Goal: Information Seeking & Learning: Understand process/instructions

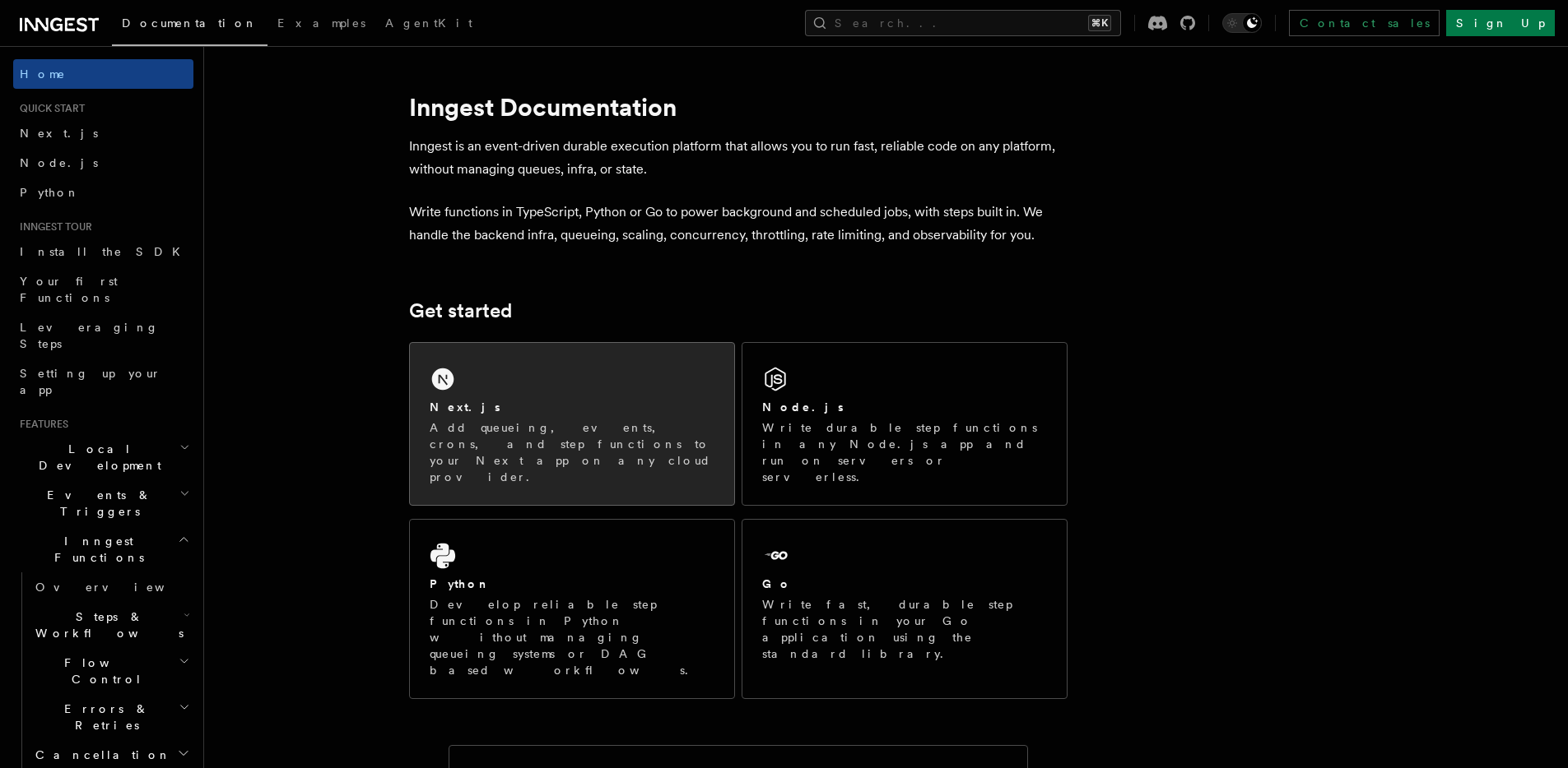
click at [531, 409] on div "Next.js" at bounding box center [572, 407] width 285 height 18
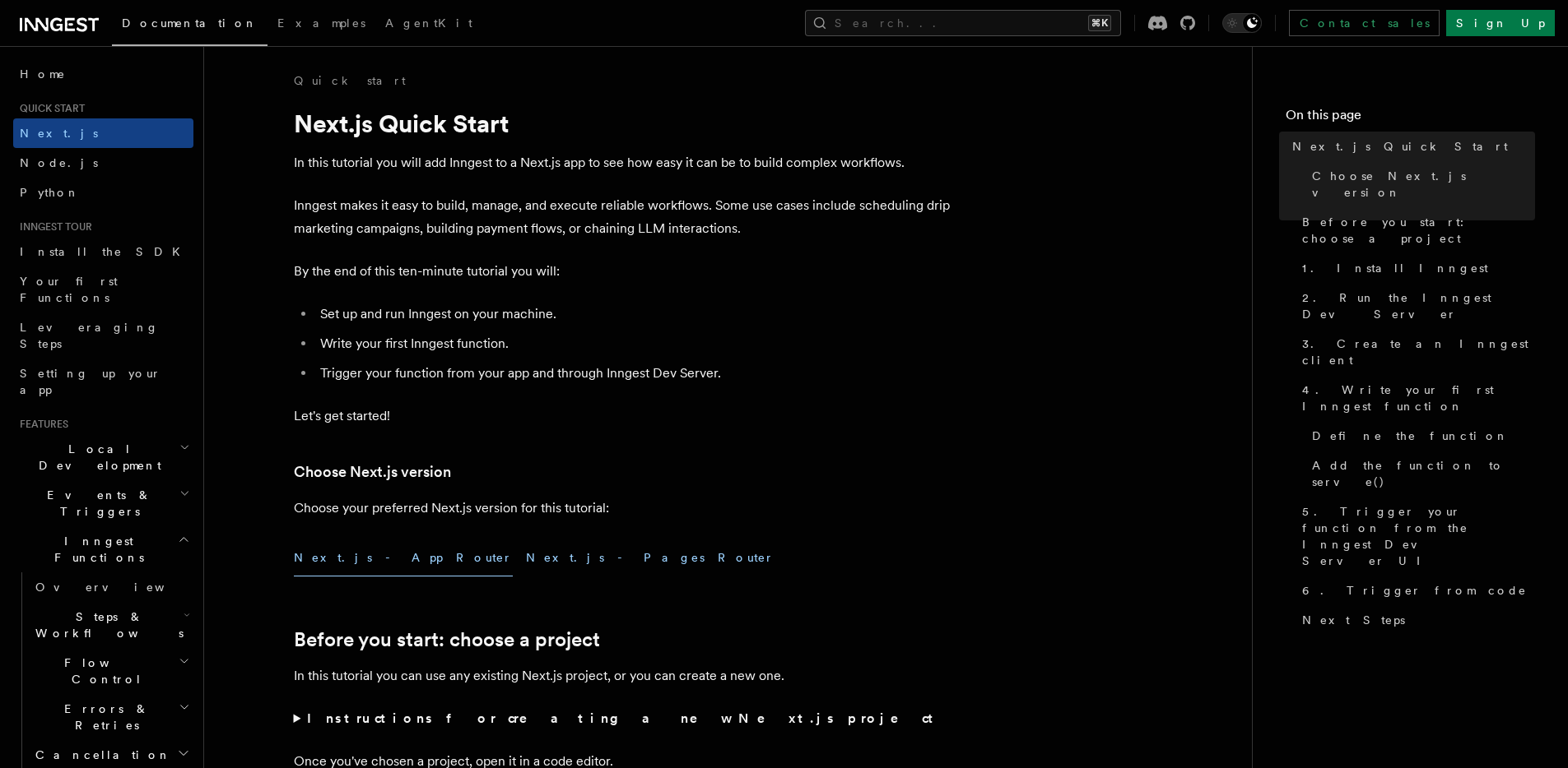
click at [526, 568] on button "Next.js - Pages Router" at bounding box center [650, 558] width 248 height 37
click at [337, 564] on button "Next.js - App Router" at bounding box center [403, 558] width 219 height 37
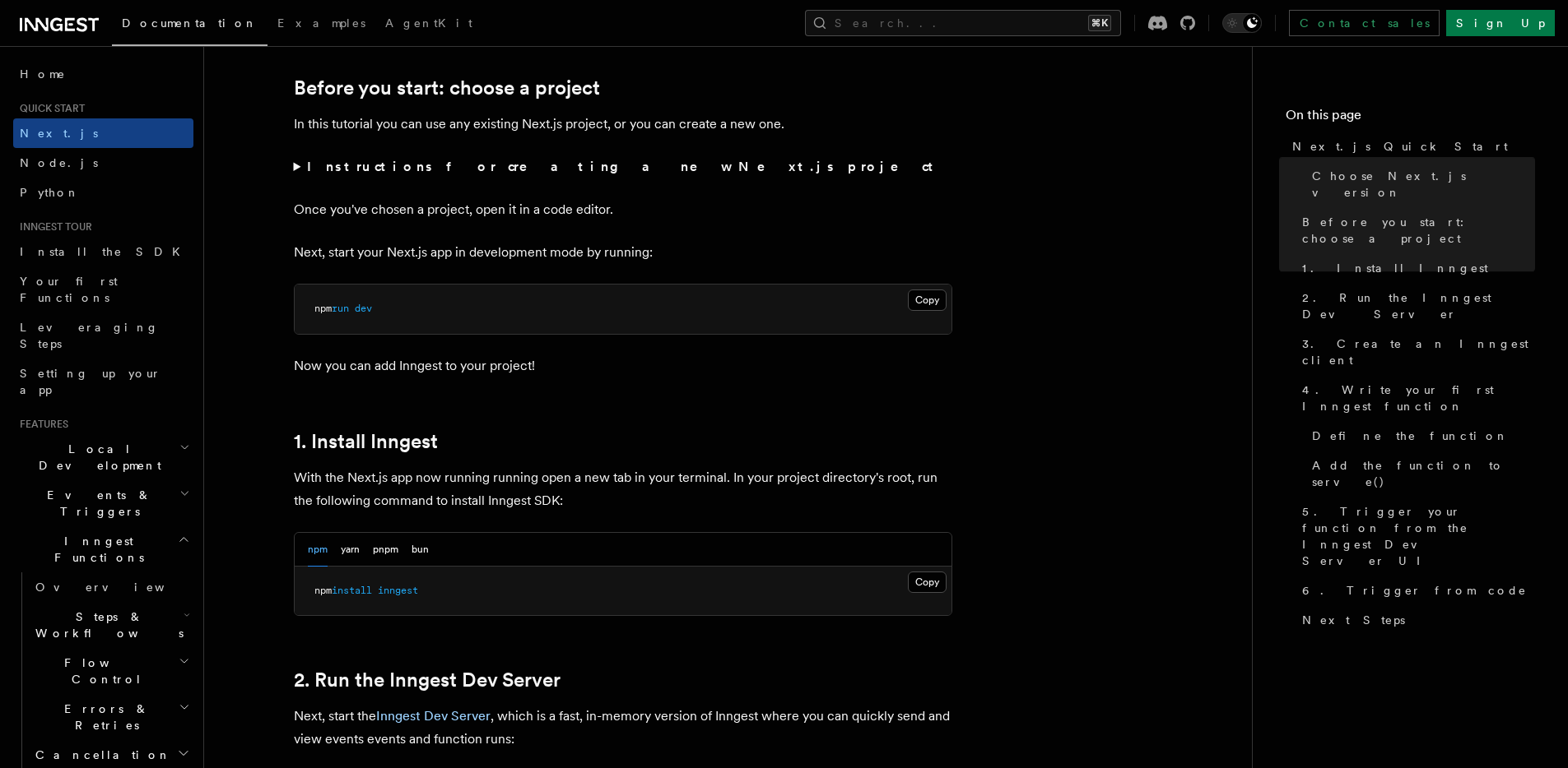
scroll to position [544, 0]
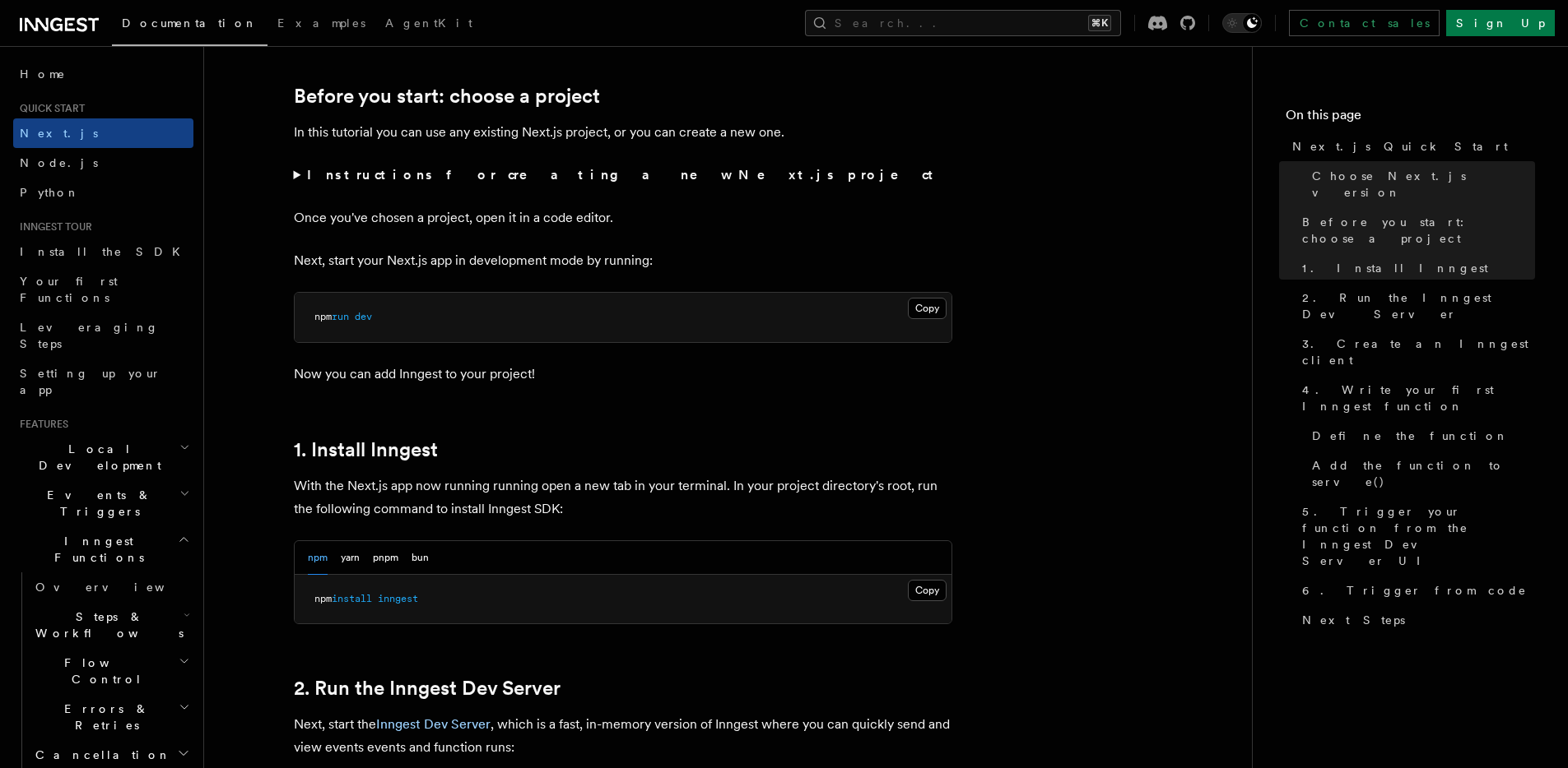
click at [297, 173] on summary "Instructions for creating a new Next.js project" at bounding box center [623, 175] width 659 height 23
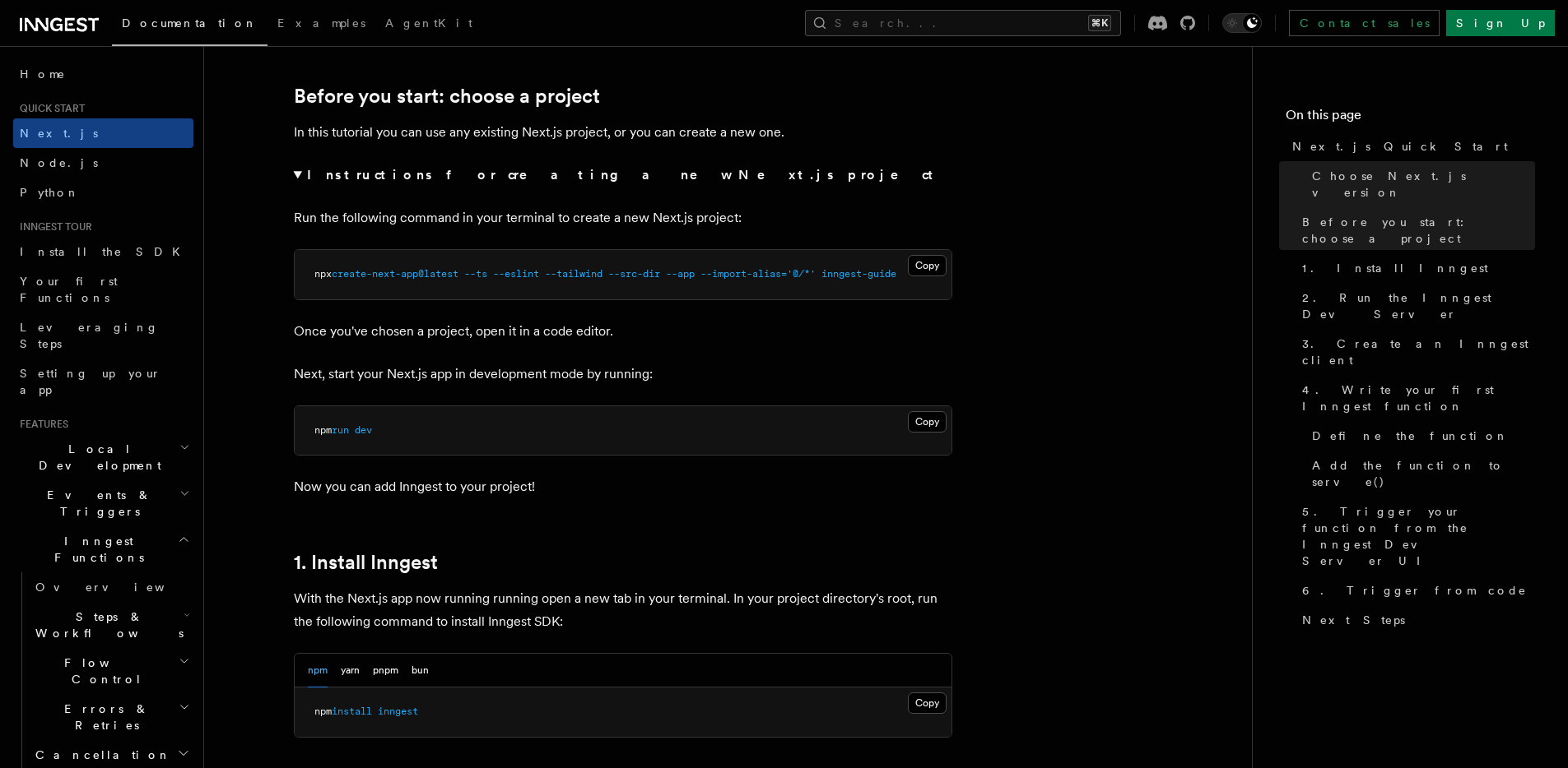
click at [297, 175] on summary "Instructions for creating a new Next.js project" at bounding box center [623, 175] width 659 height 23
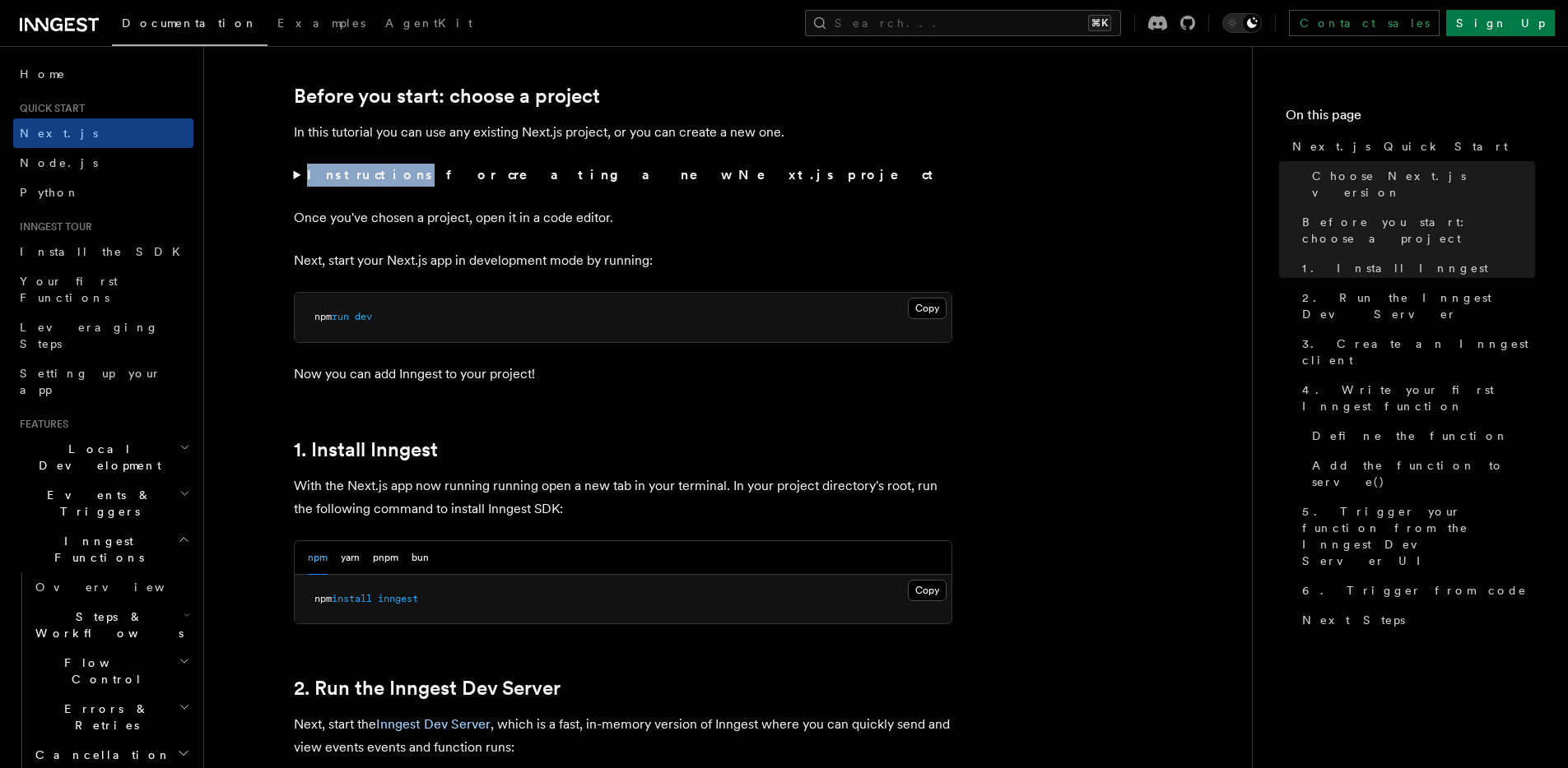
click at [297, 175] on summary "Instructions for creating a new Next.js project" at bounding box center [623, 175] width 659 height 23
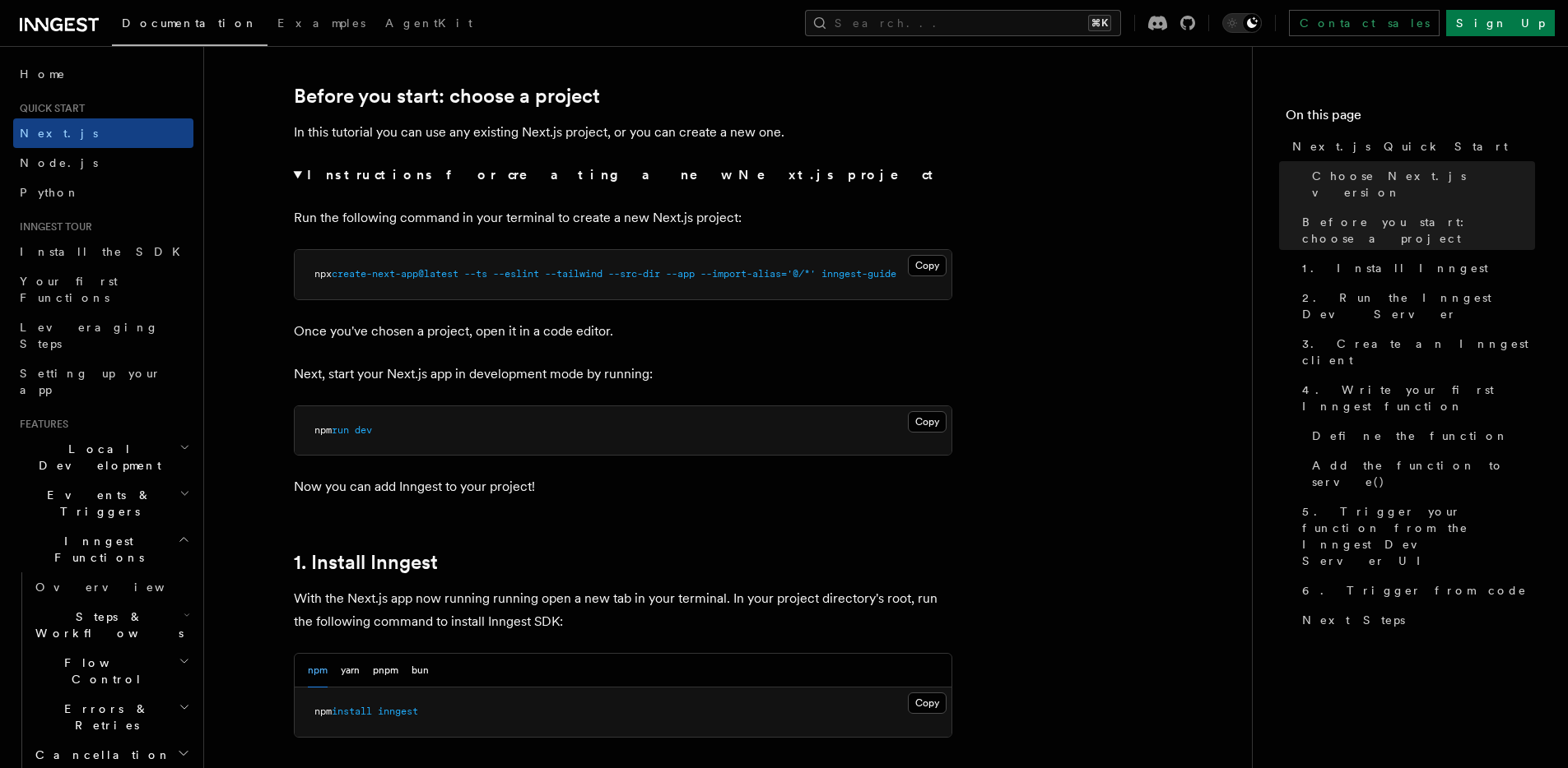
click at [297, 175] on summary "Instructions for creating a new Next.js project" at bounding box center [623, 175] width 659 height 23
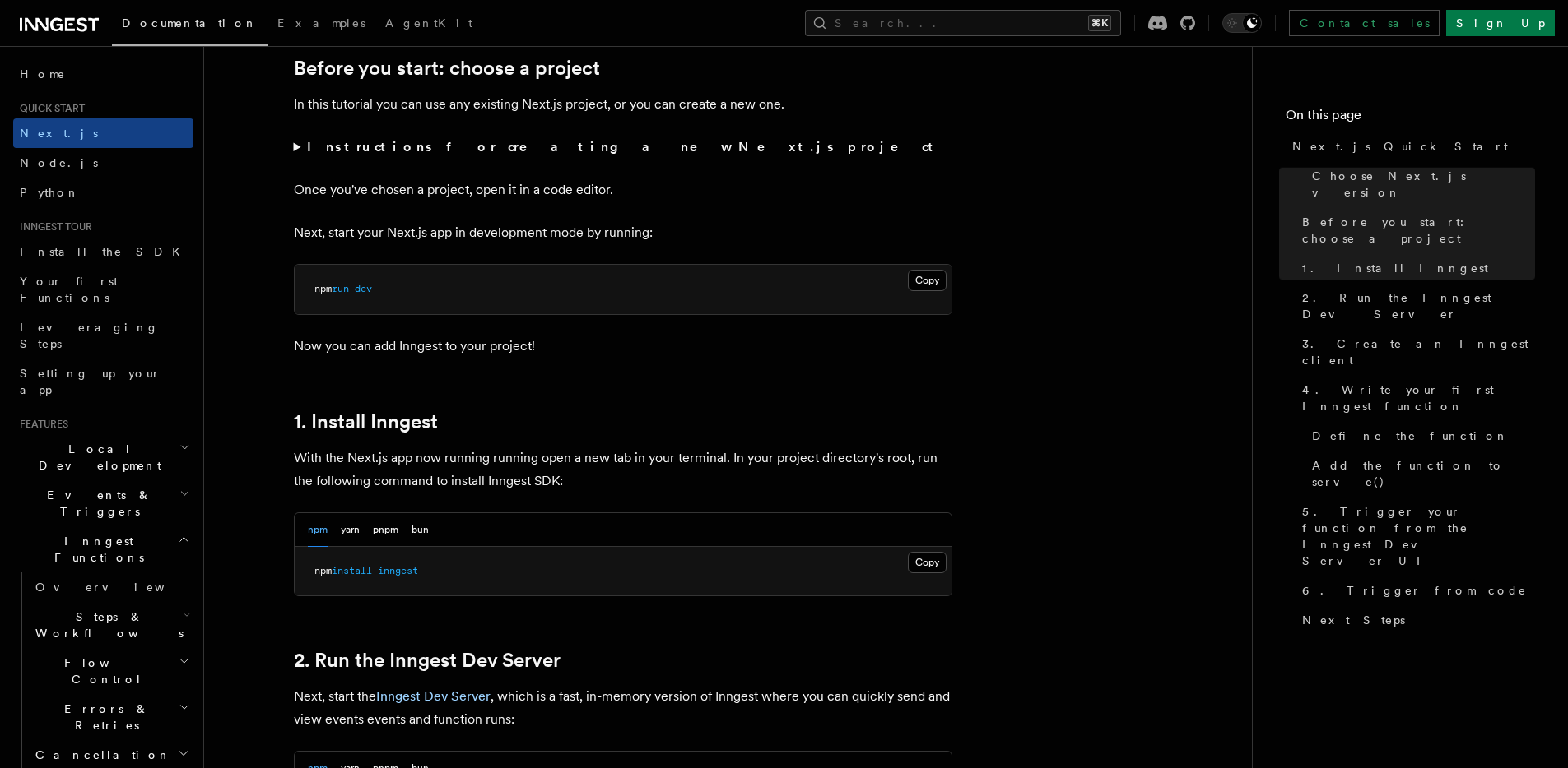
scroll to position [574, 0]
click at [390, 283] on pre "npm run dev" at bounding box center [622, 287] width 657 height 50
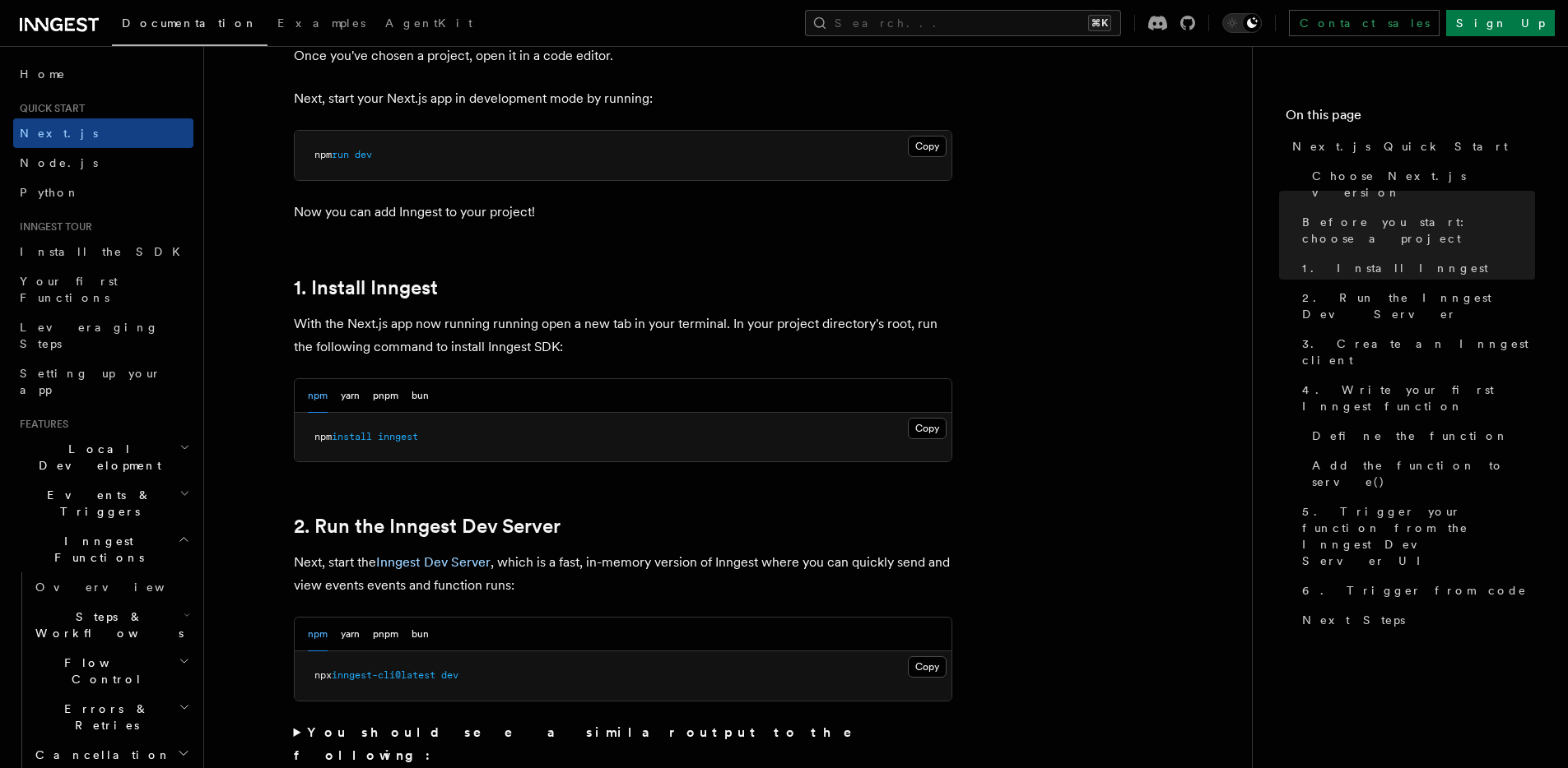
scroll to position [707, 0]
click at [368, 422] on pre "npm install inngest" at bounding box center [622, 437] width 657 height 50
copy article "npm install inngest"
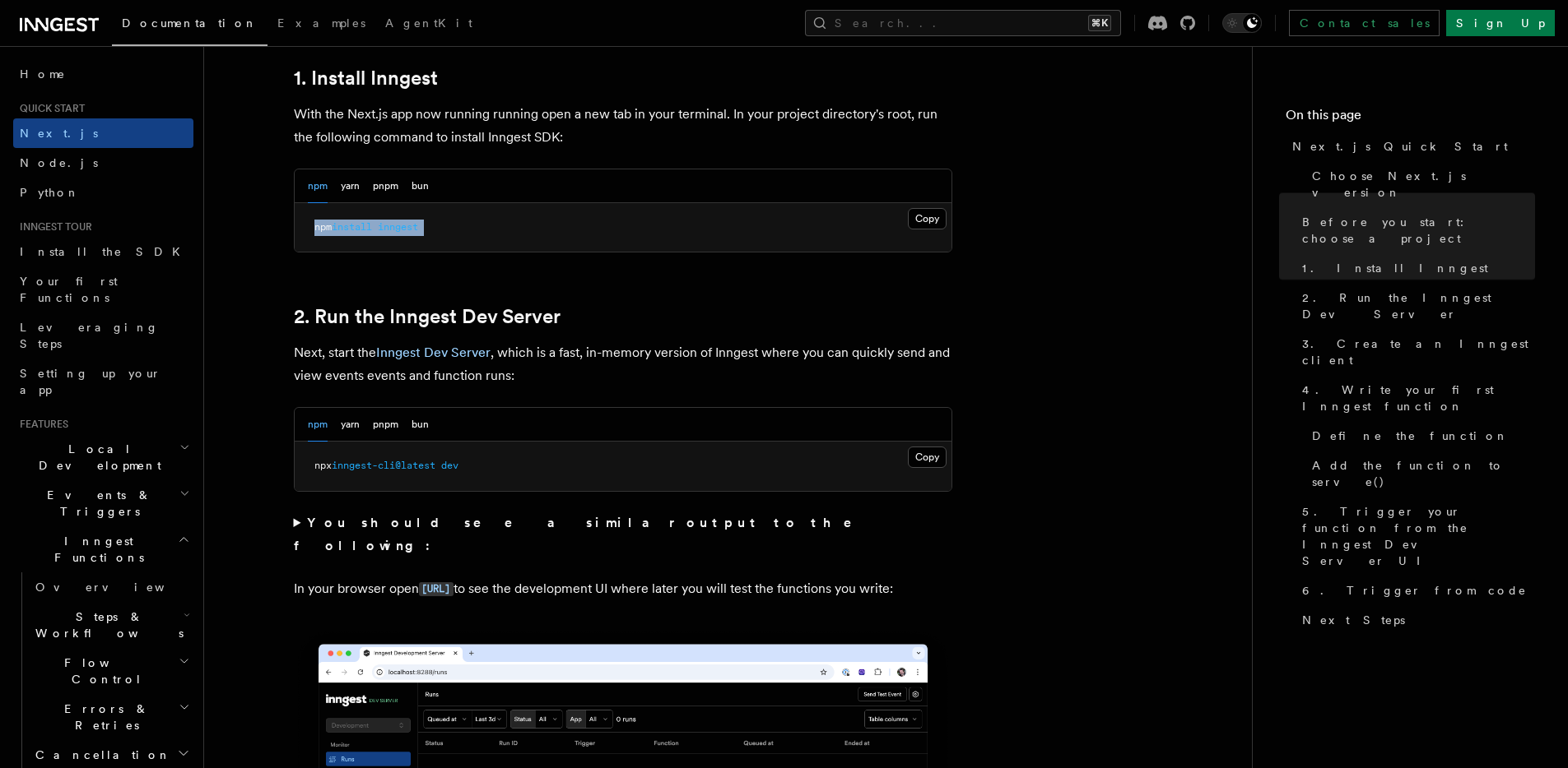
scroll to position [923, 0]
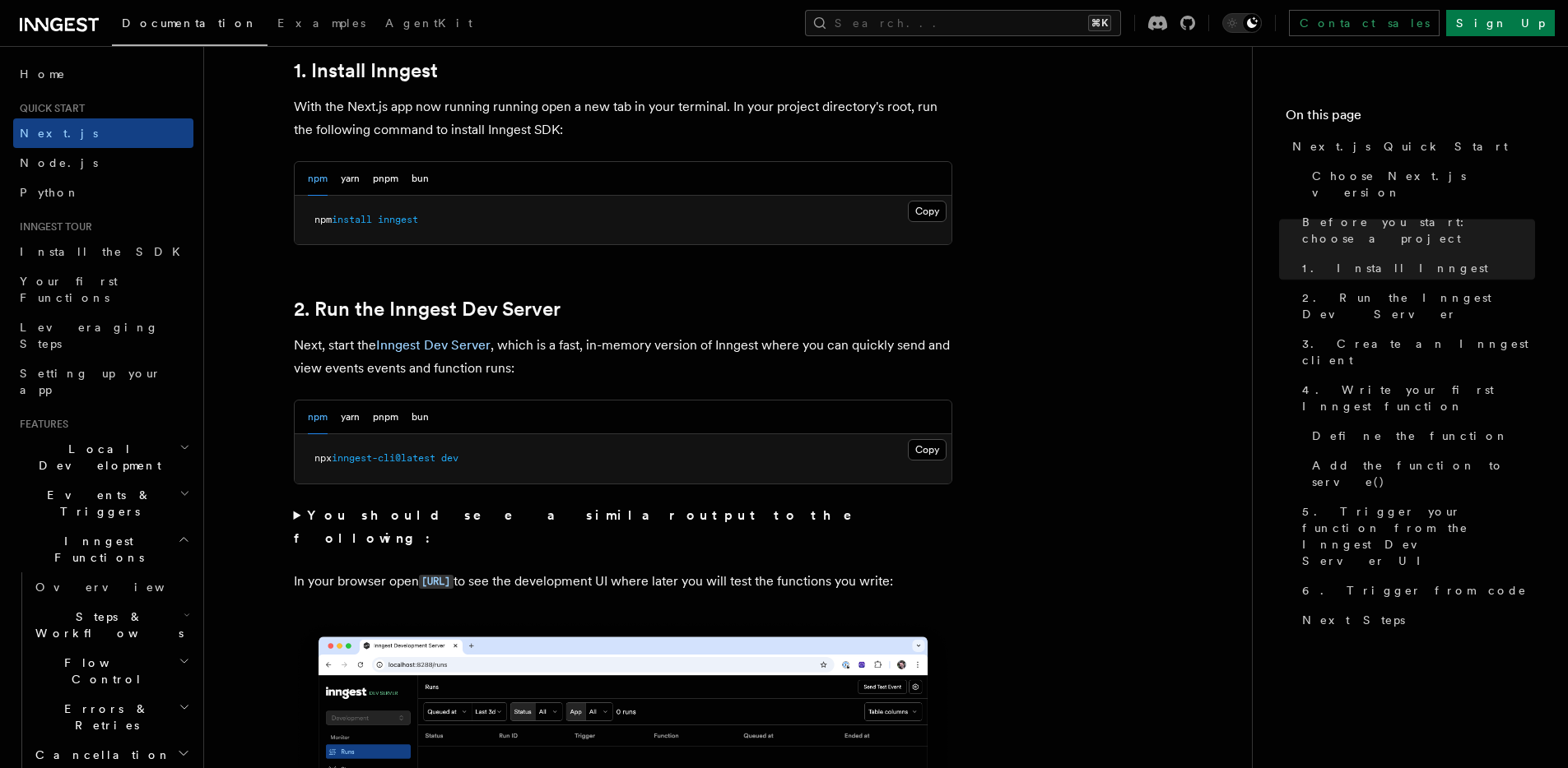
click at [411, 436] on pre "npx inngest-cli@latest dev" at bounding box center [622, 459] width 657 height 50
click at [368, 458] on span "inngest-cli@latest" at bounding box center [383, 458] width 104 height 12
copy div "npx inngest-cli@latest dev"
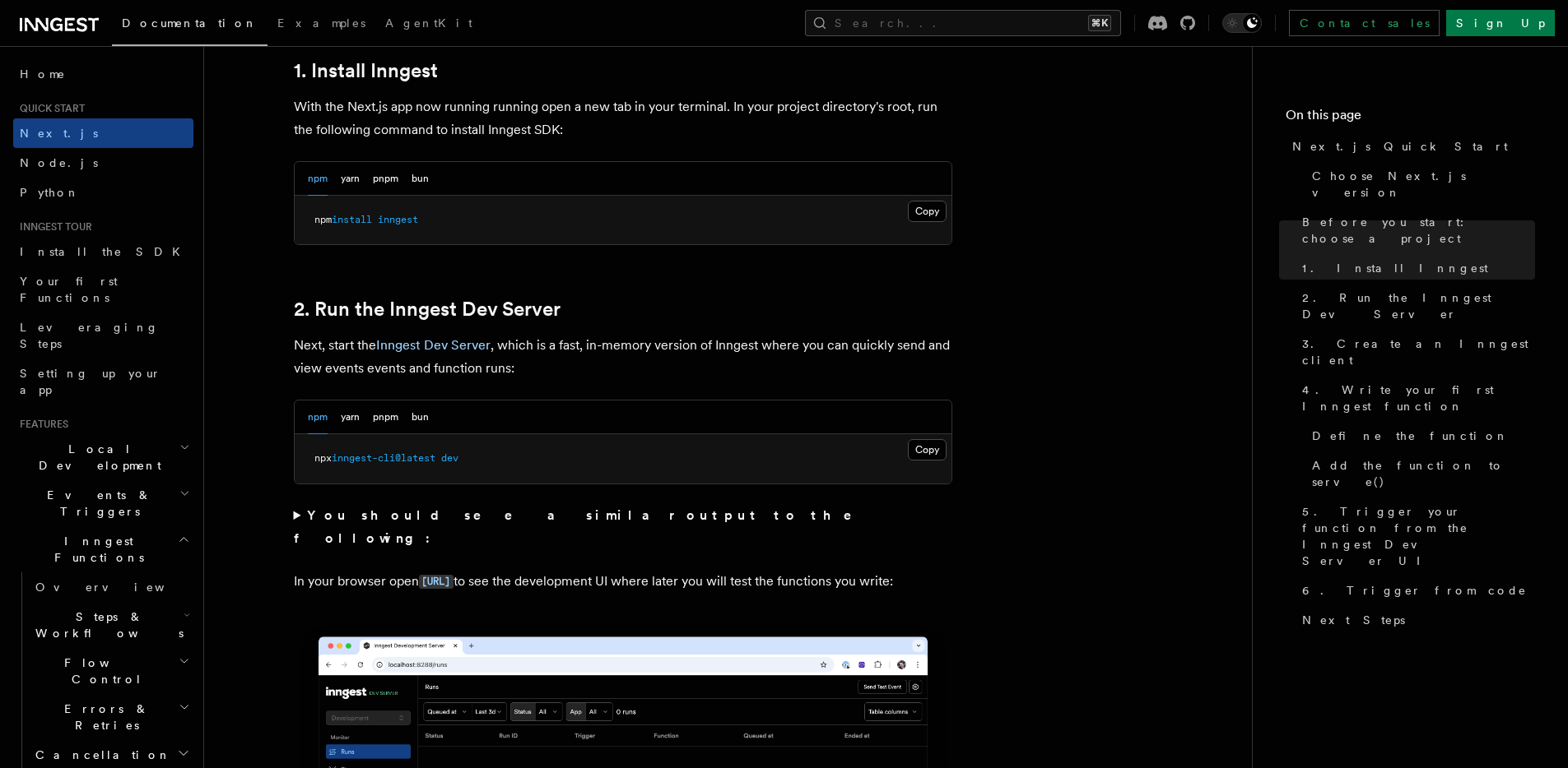
click at [398, 459] on span "inngest-cli@latest" at bounding box center [383, 458] width 104 height 12
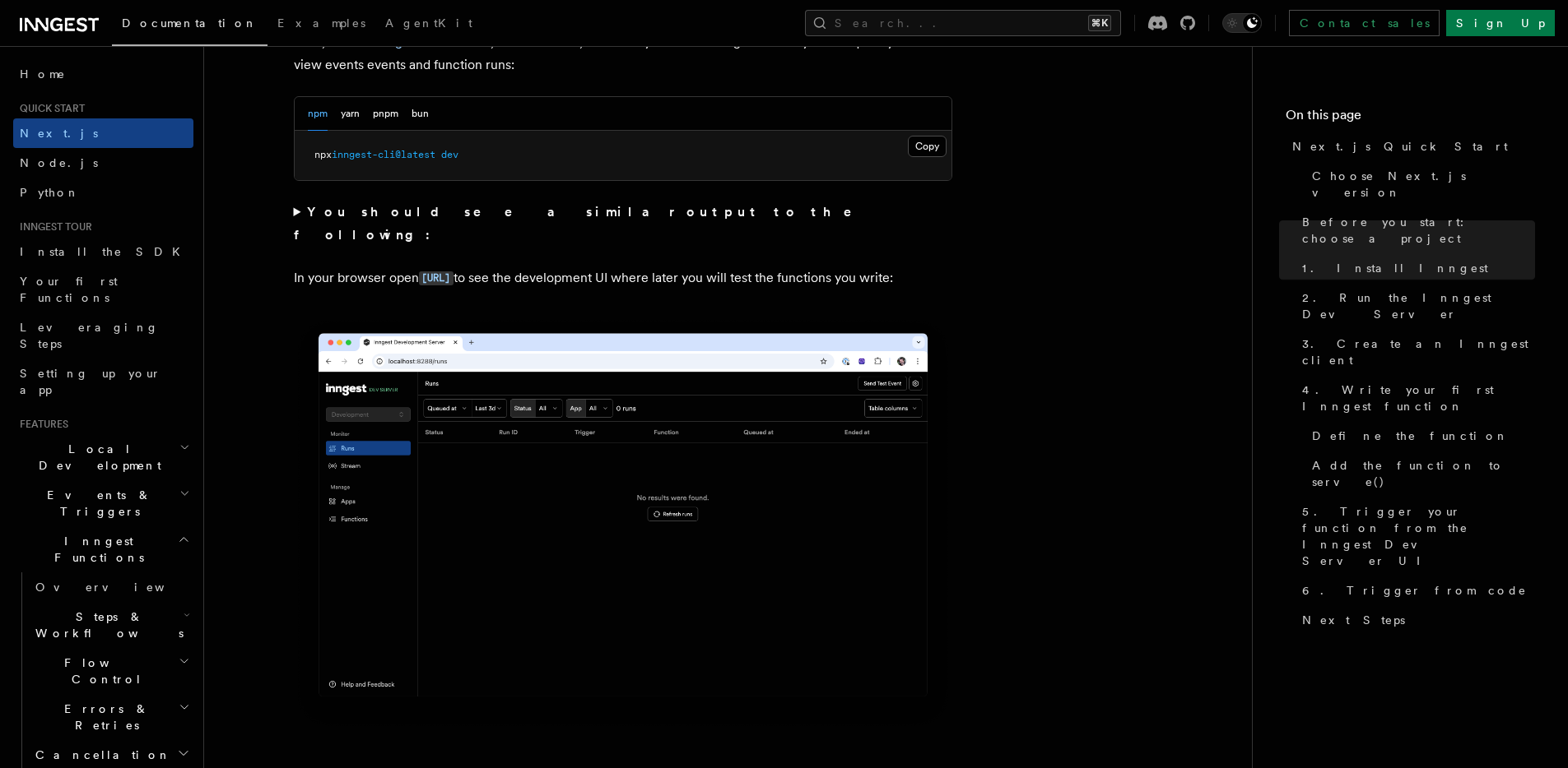
scroll to position [1229, 0]
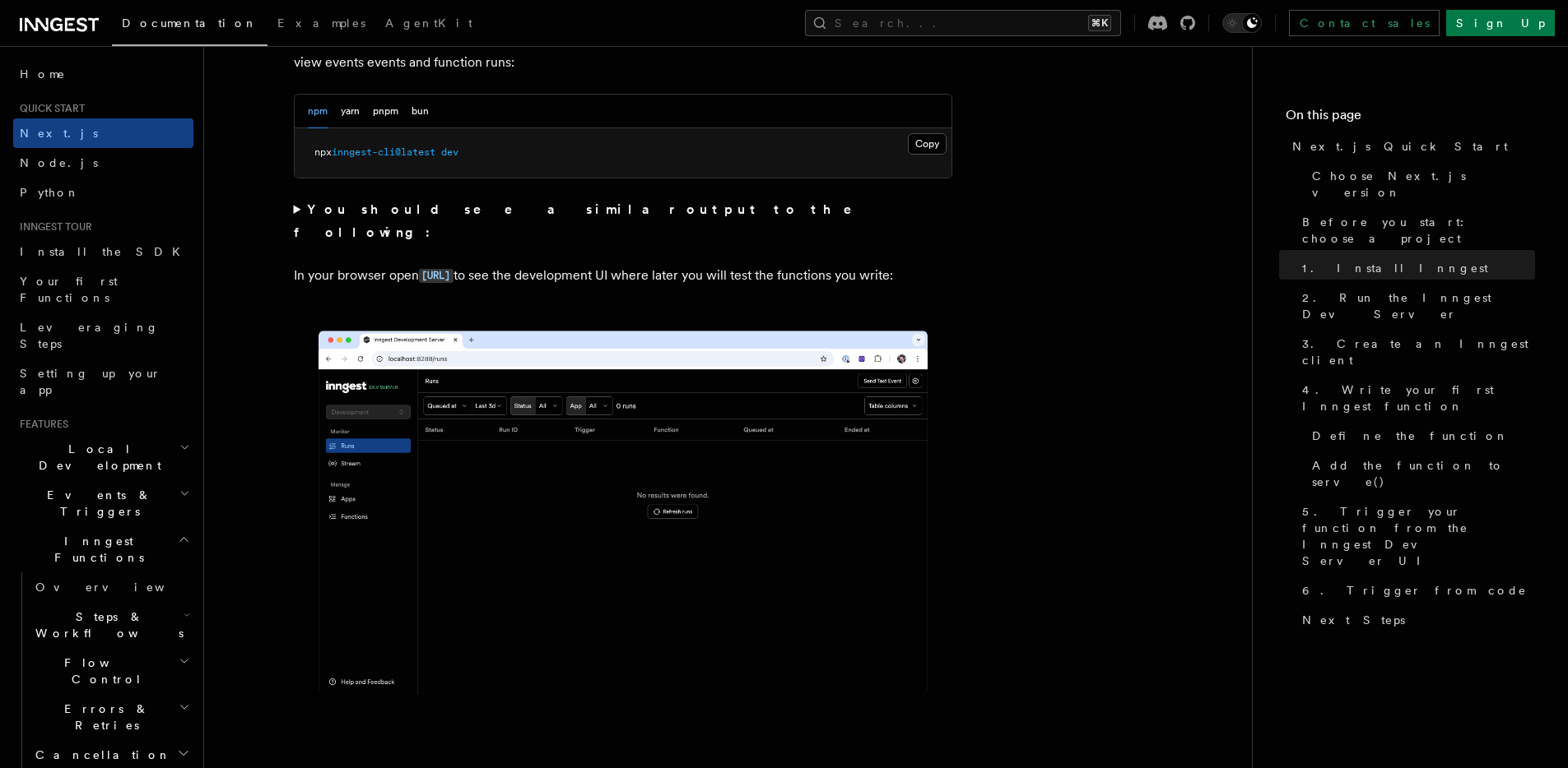
click at [303, 213] on summary "You should see a similar output to the following:" at bounding box center [623, 221] width 659 height 46
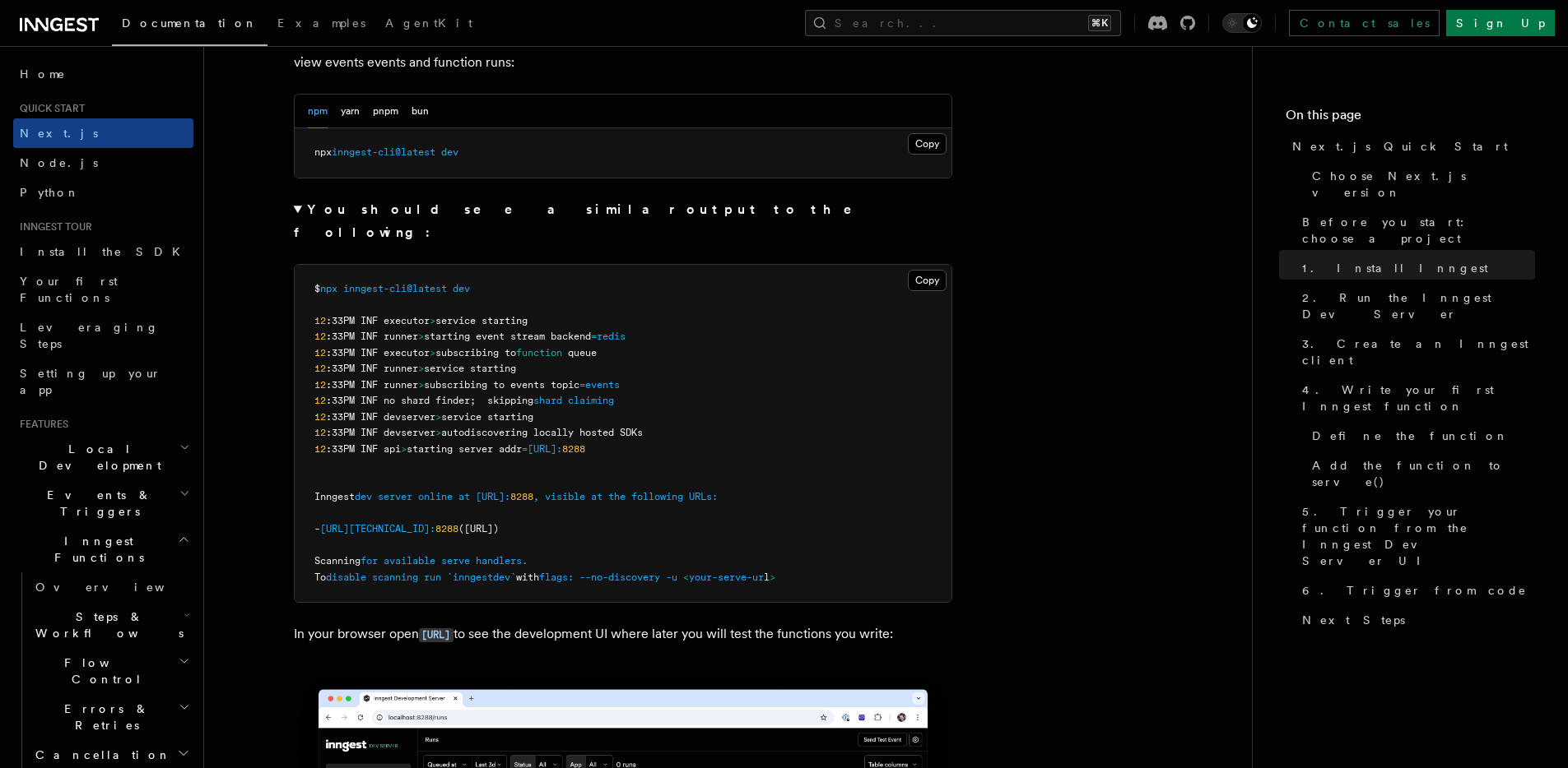
click at [294, 212] on summary "You should see a similar output to the following:" at bounding box center [623, 221] width 659 height 46
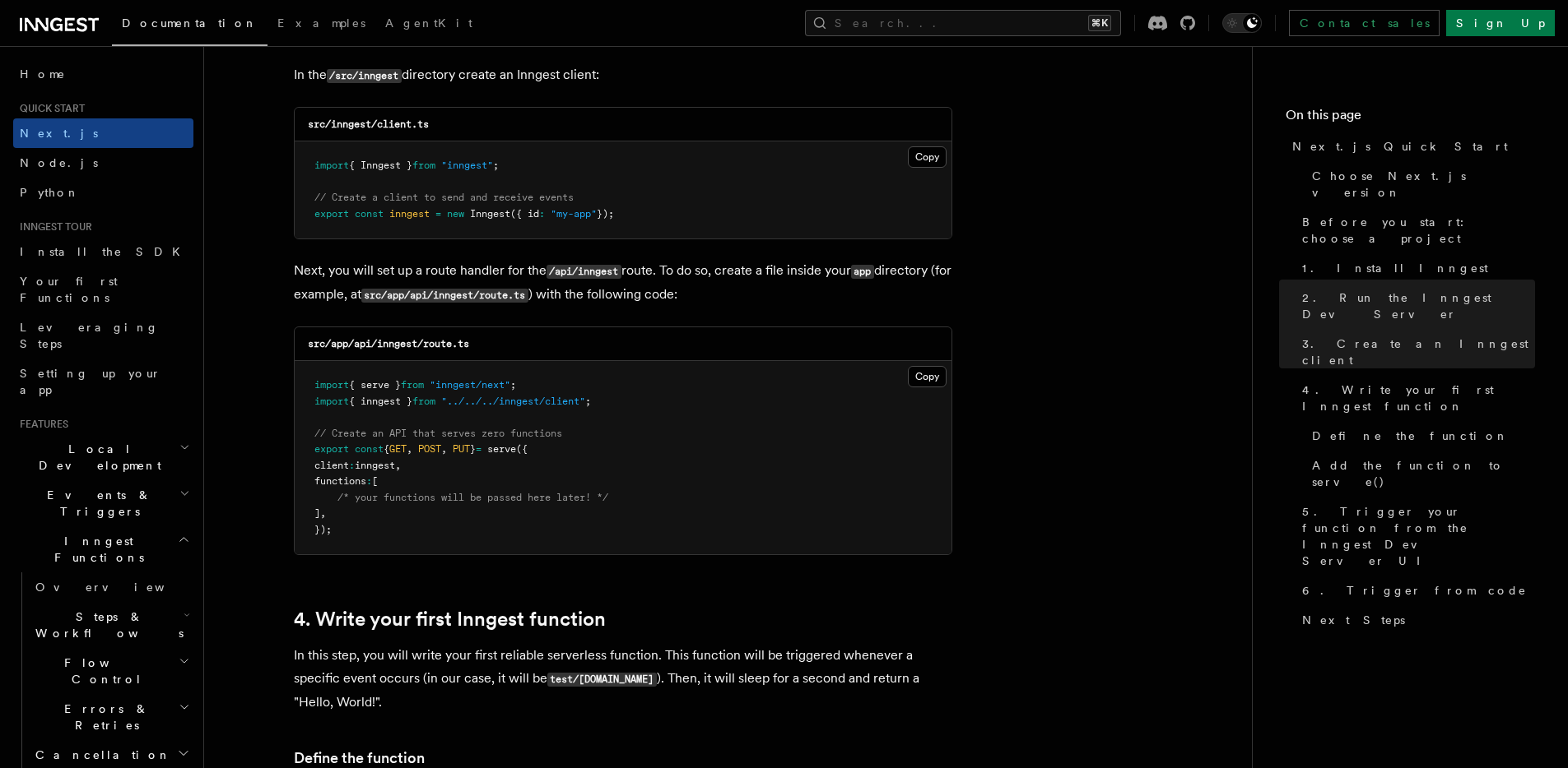
scroll to position [2182, 0]
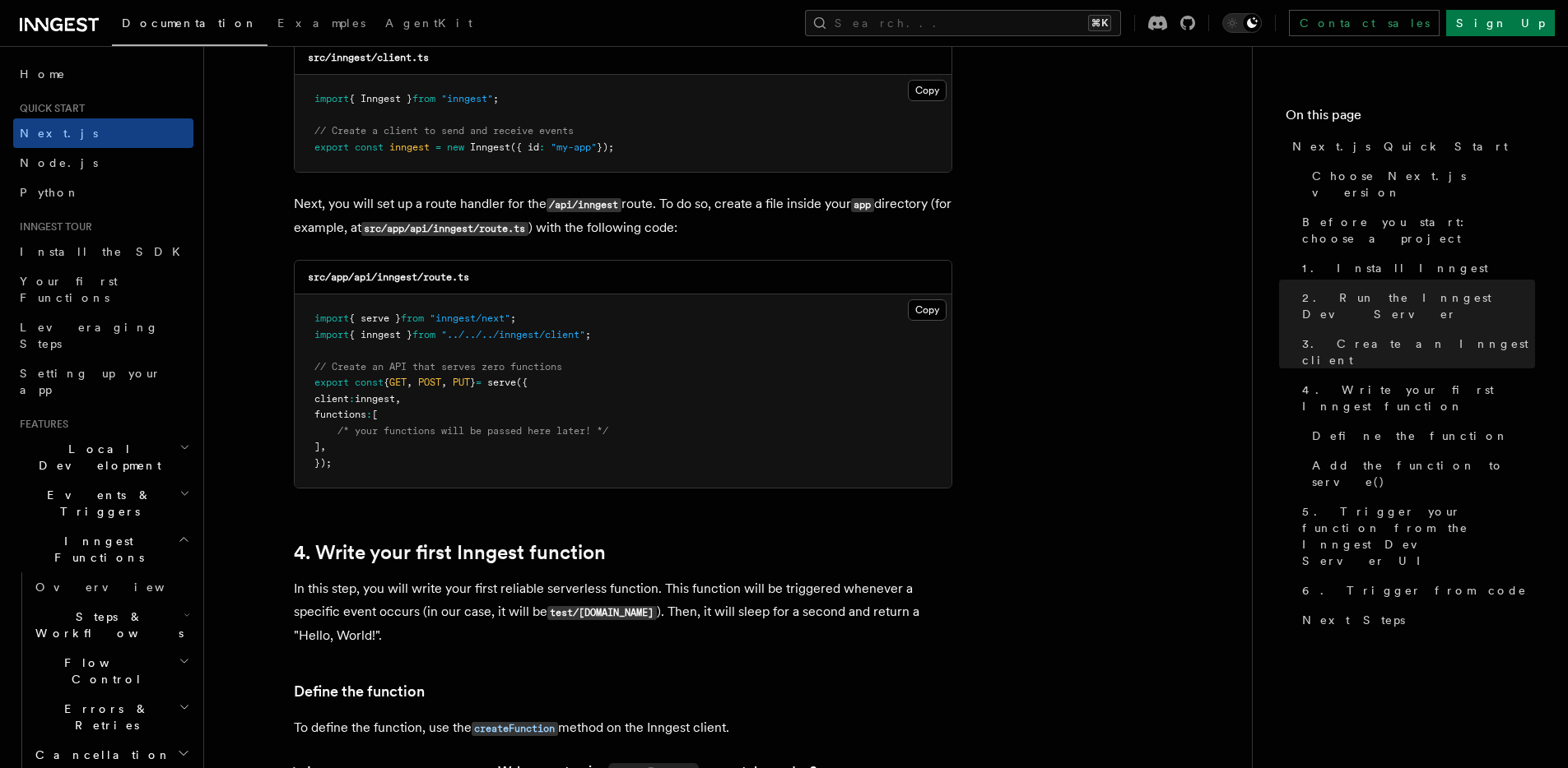
click at [366, 309] on pre "import { serve } from "inngest/next" ; import { inngest } from "../../../innges…" at bounding box center [622, 391] width 657 height 193
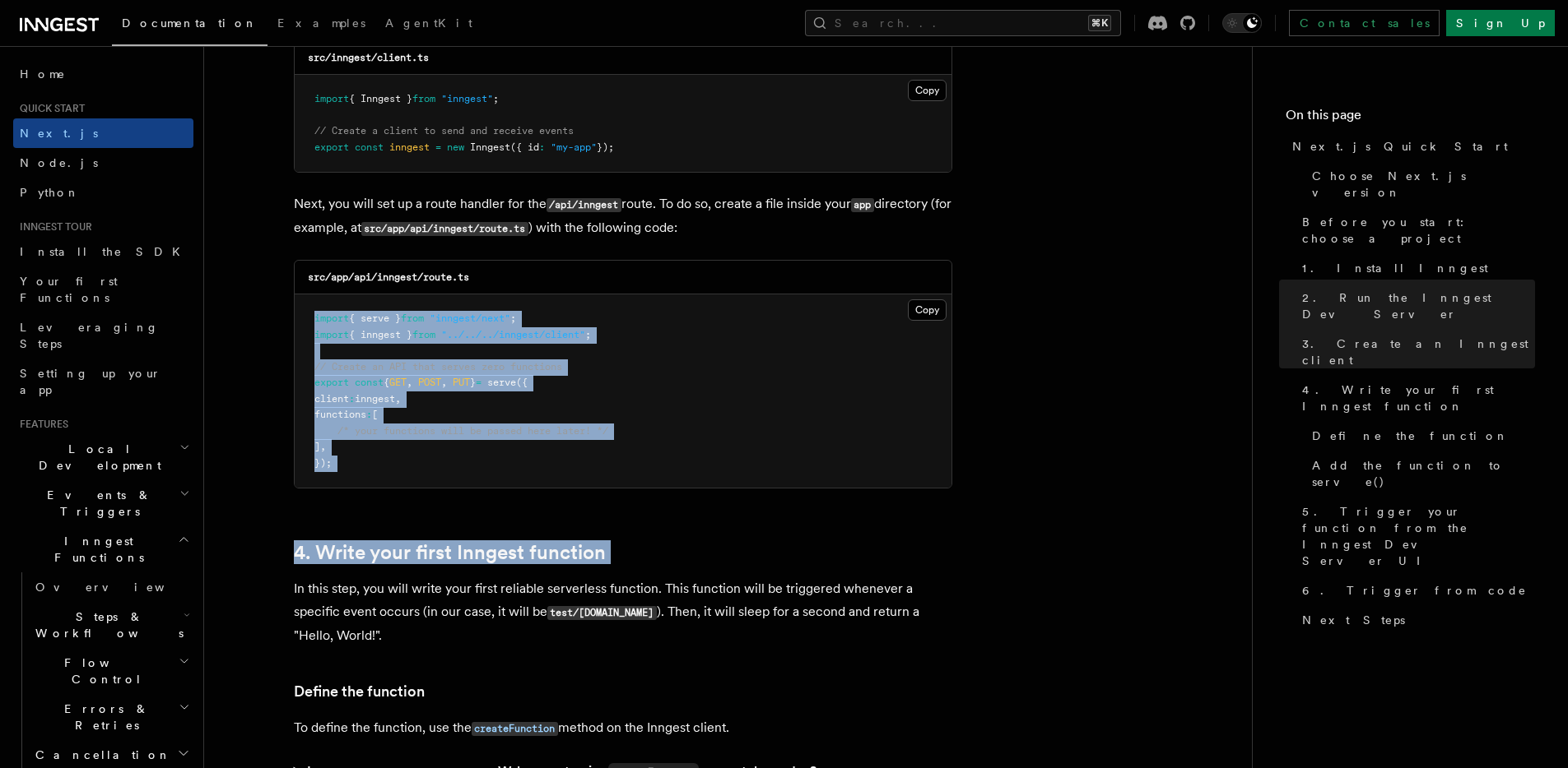
drag, startPoint x: 366, startPoint y: 309, endPoint x: 366, endPoint y: 494, distance: 185.0
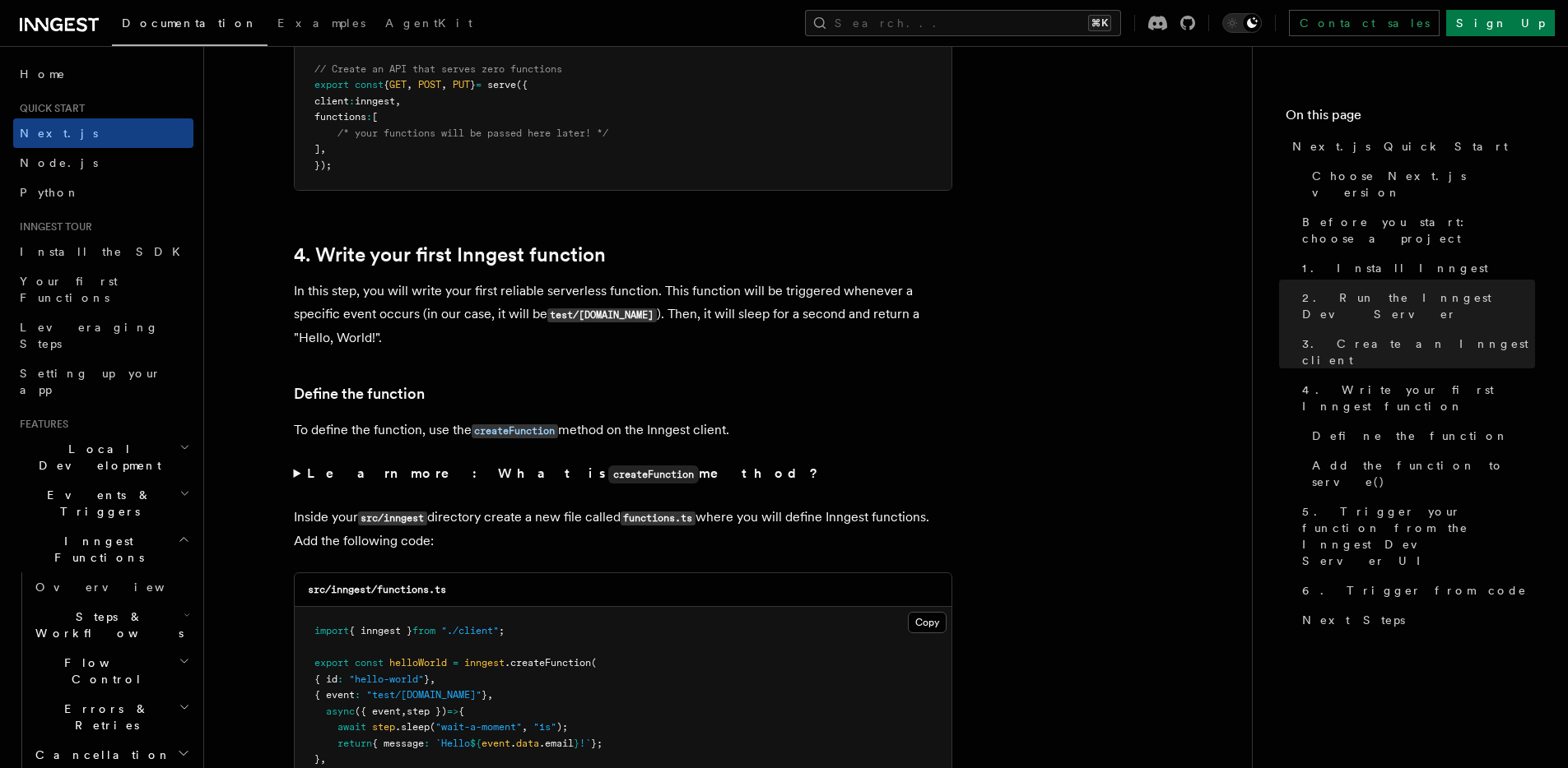
scroll to position [2481, 0]
click at [385, 284] on p "In this step, you will write your first reliable serverless function. This func…" at bounding box center [623, 313] width 659 height 70
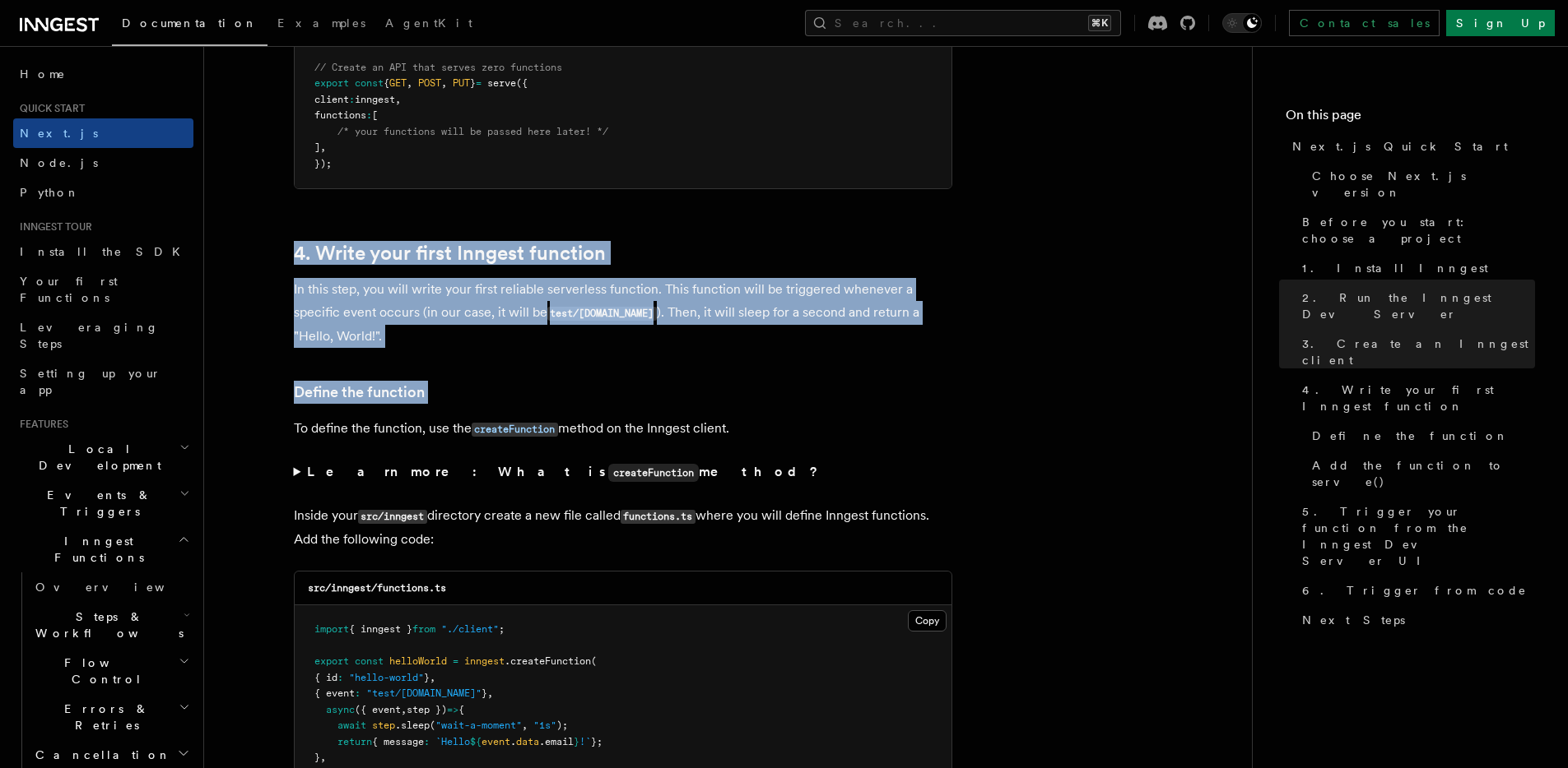
drag, startPoint x: 376, startPoint y: 348, endPoint x: 389, endPoint y: 220, distance: 128.7
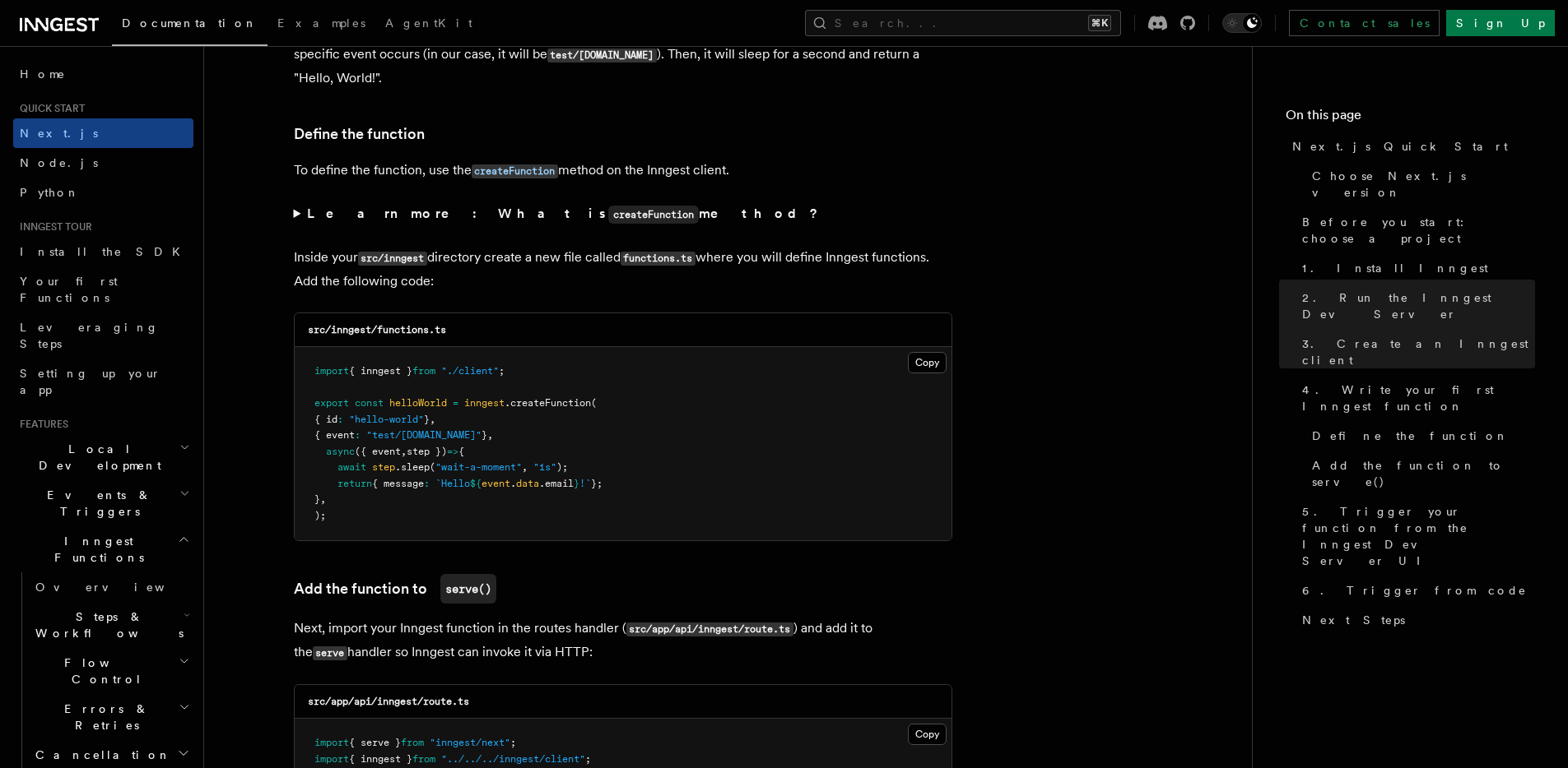
scroll to position [2742, 0]
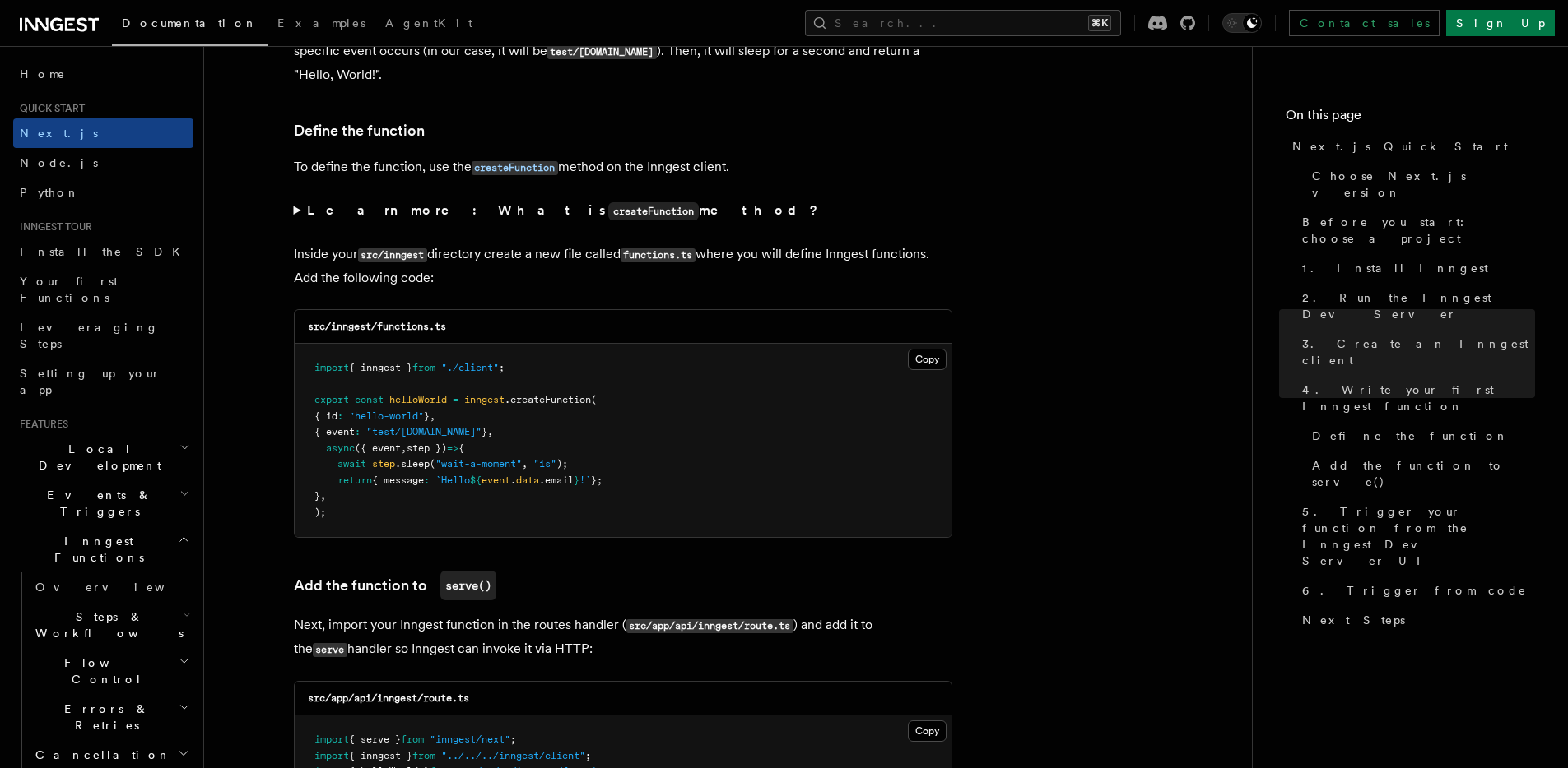
click at [310, 221] on summary "Learn more: What is createFunction method?" at bounding box center [623, 211] width 659 height 24
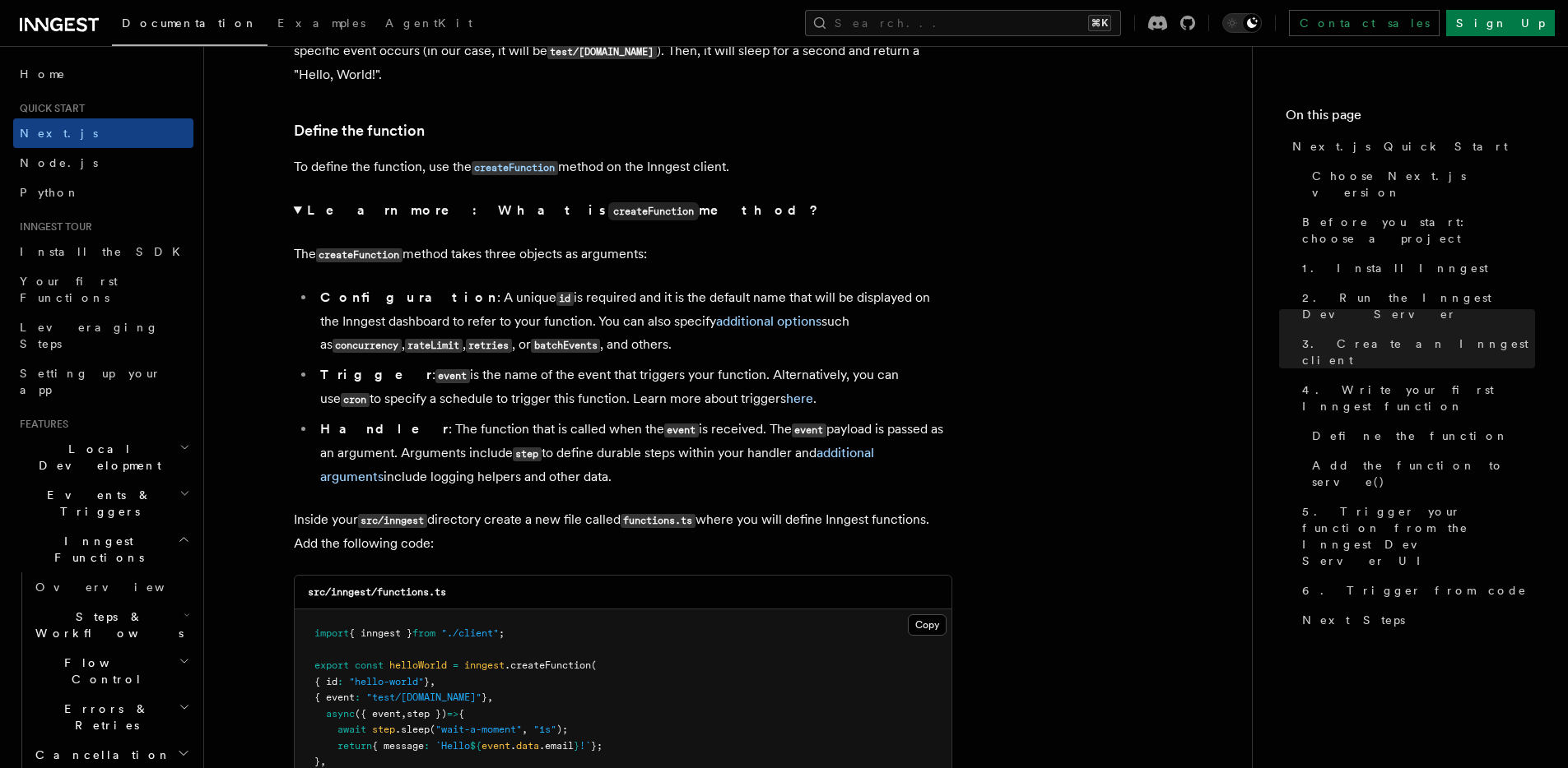
click at [307, 214] on strong "Learn more: What is createFunction method?" at bounding box center [564, 210] width 514 height 16
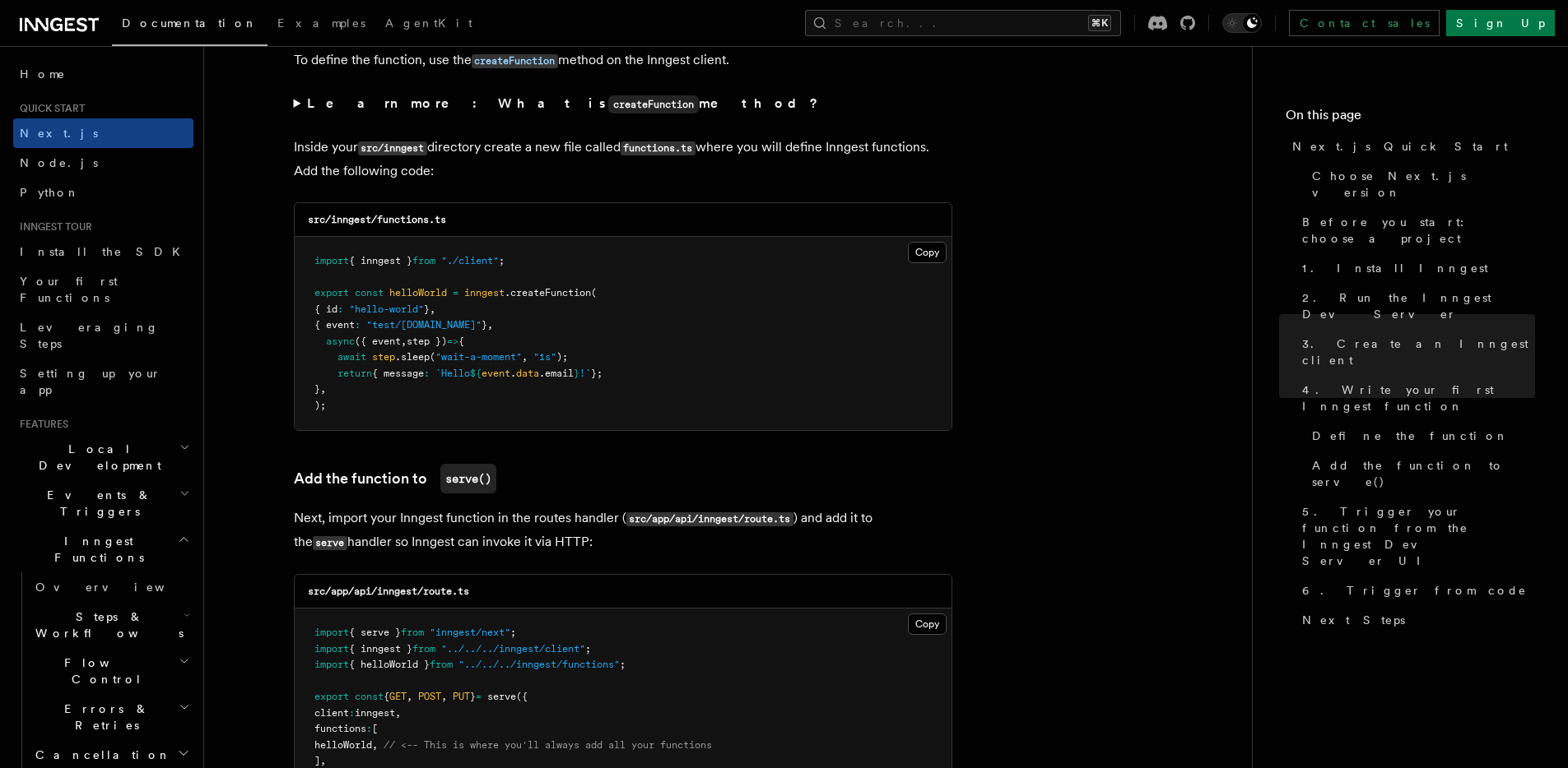
scroll to position [2874, 0]
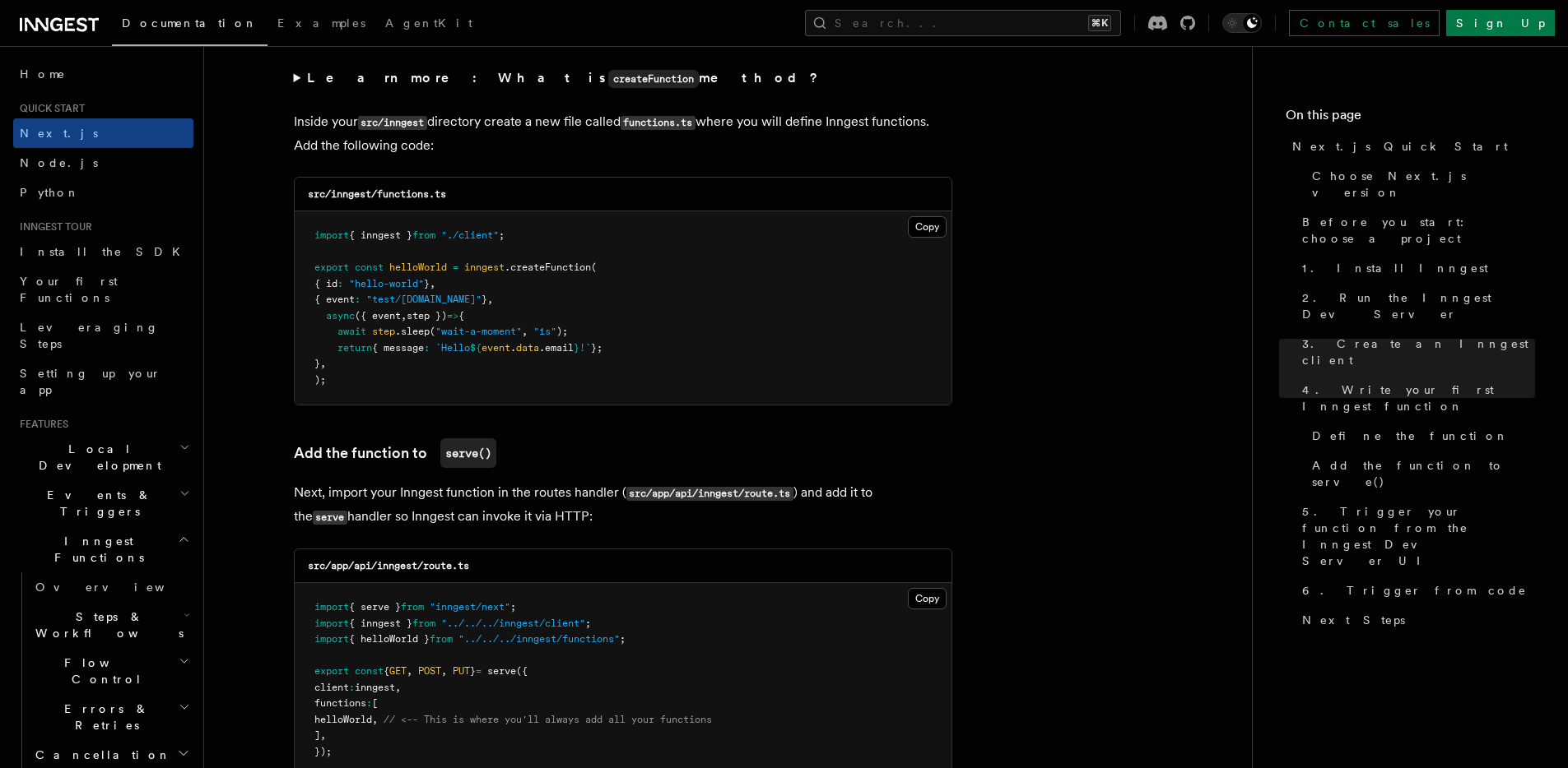
click at [332, 234] on span "import" at bounding box center [332, 235] width 35 height 12
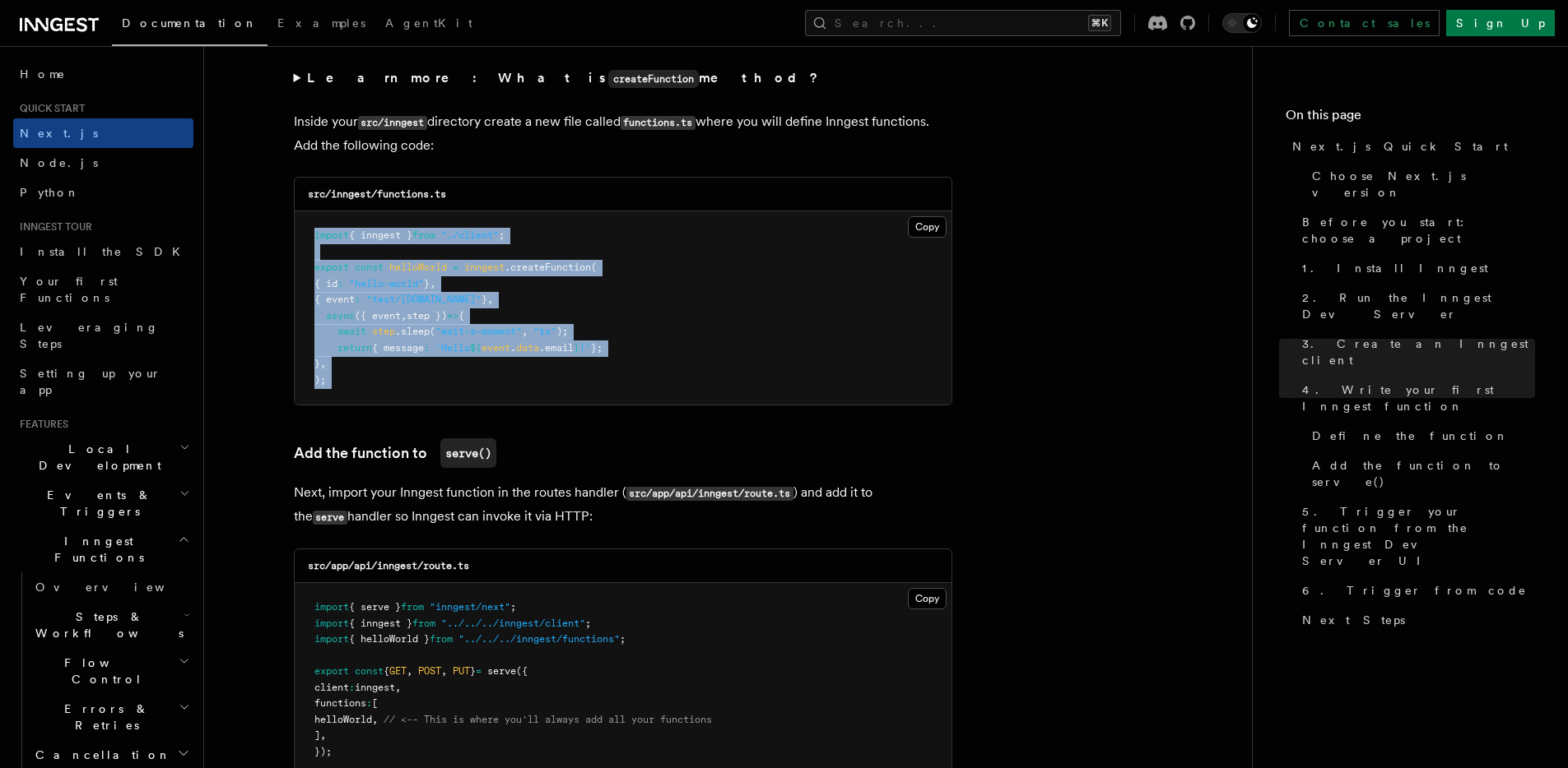
drag, startPoint x: 332, startPoint y: 234, endPoint x: 348, endPoint y: 396, distance: 162.8
click at [348, 396] on pre "import { inngest } from "./client" ; export const helloWorld = inngest .createF…" at bounding box center [622, 308] width 657 height 193
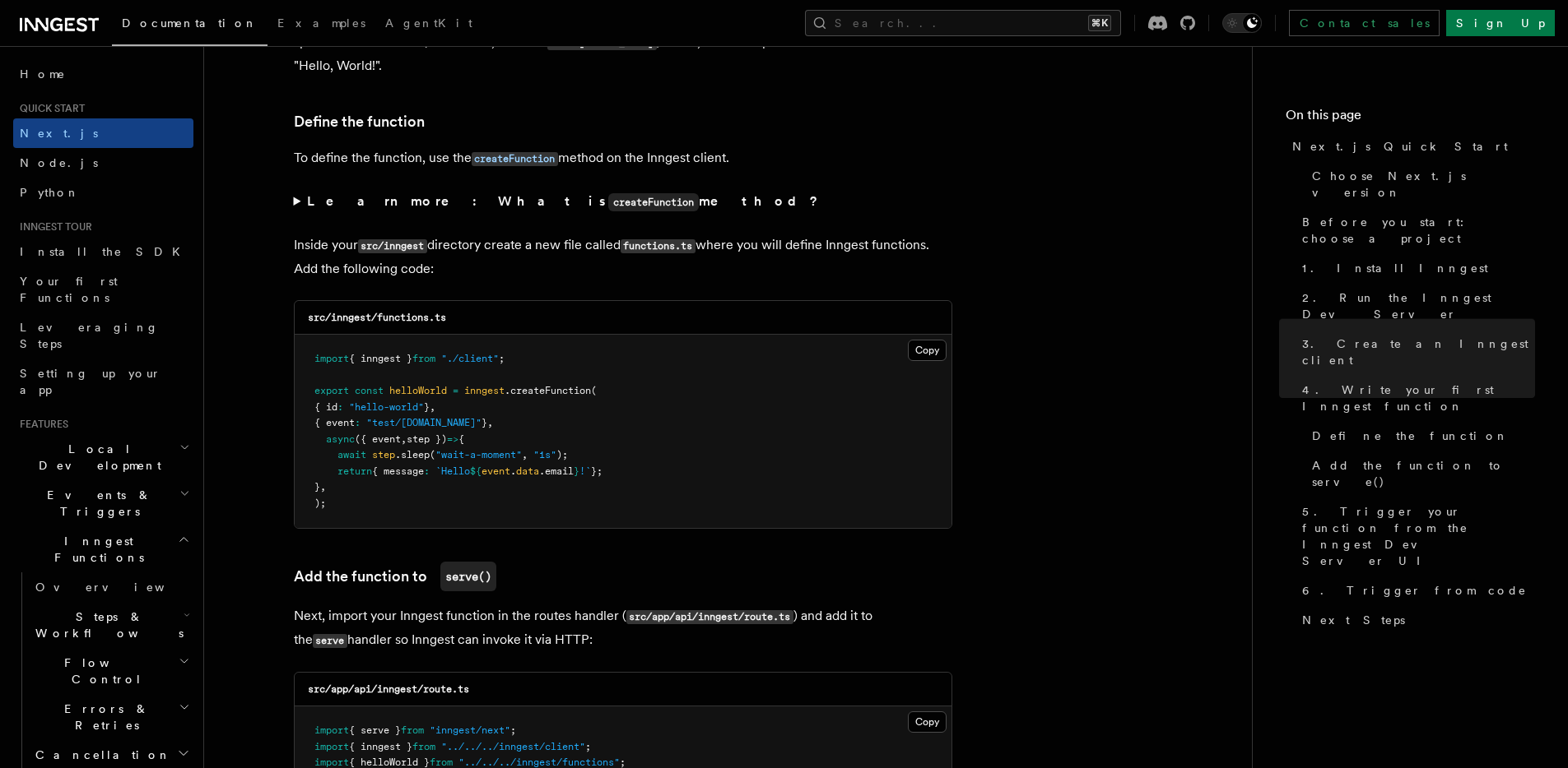
scroll to position [2749, 0]
click at [335, 208] on strong "Learn more: What is createFunction method?" at bounding box center [564, 204] width 514 height 16
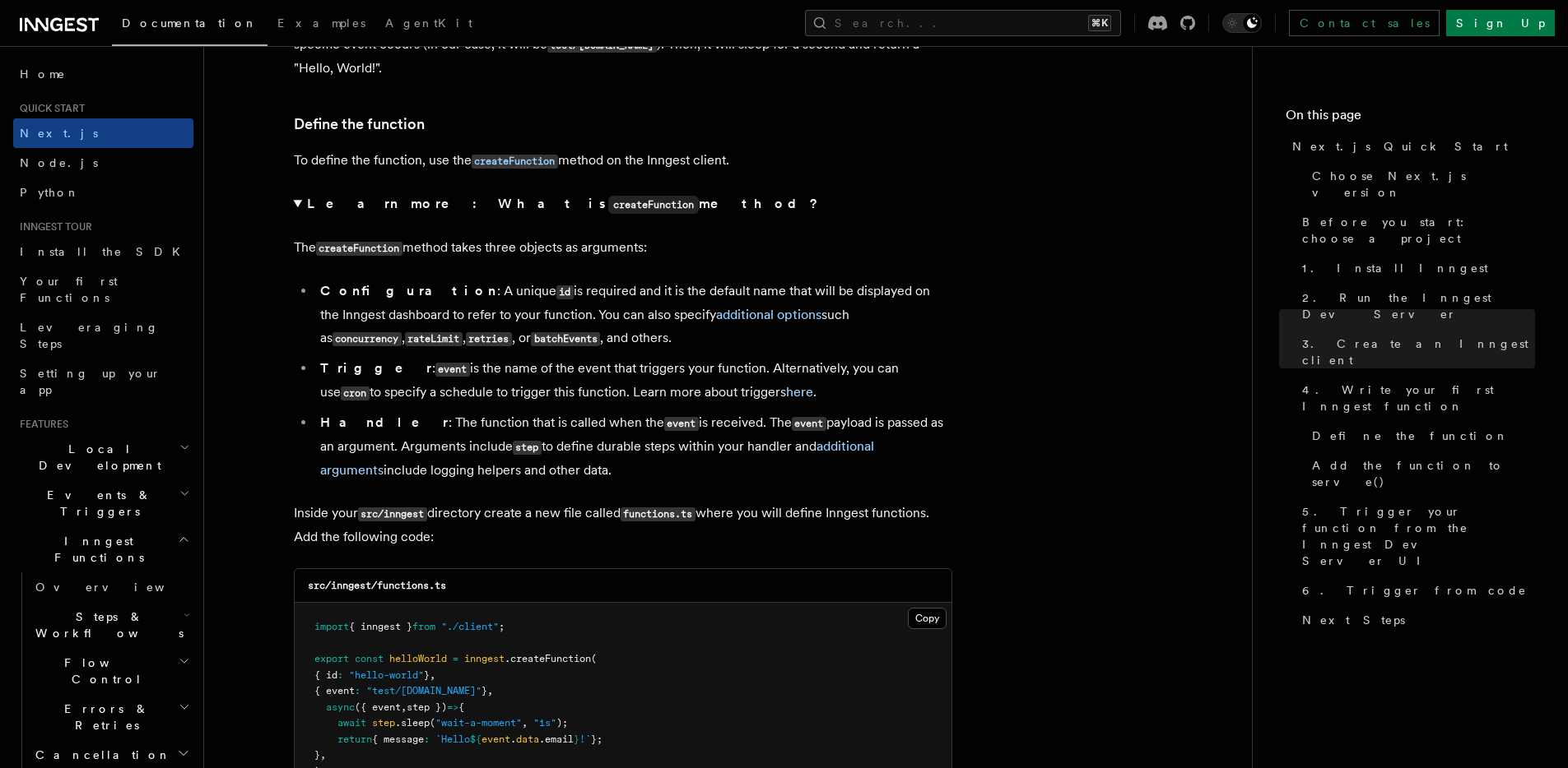
click at [386, 249] on code "createFunction" at bounding box center [360, 249] width 87 height 14
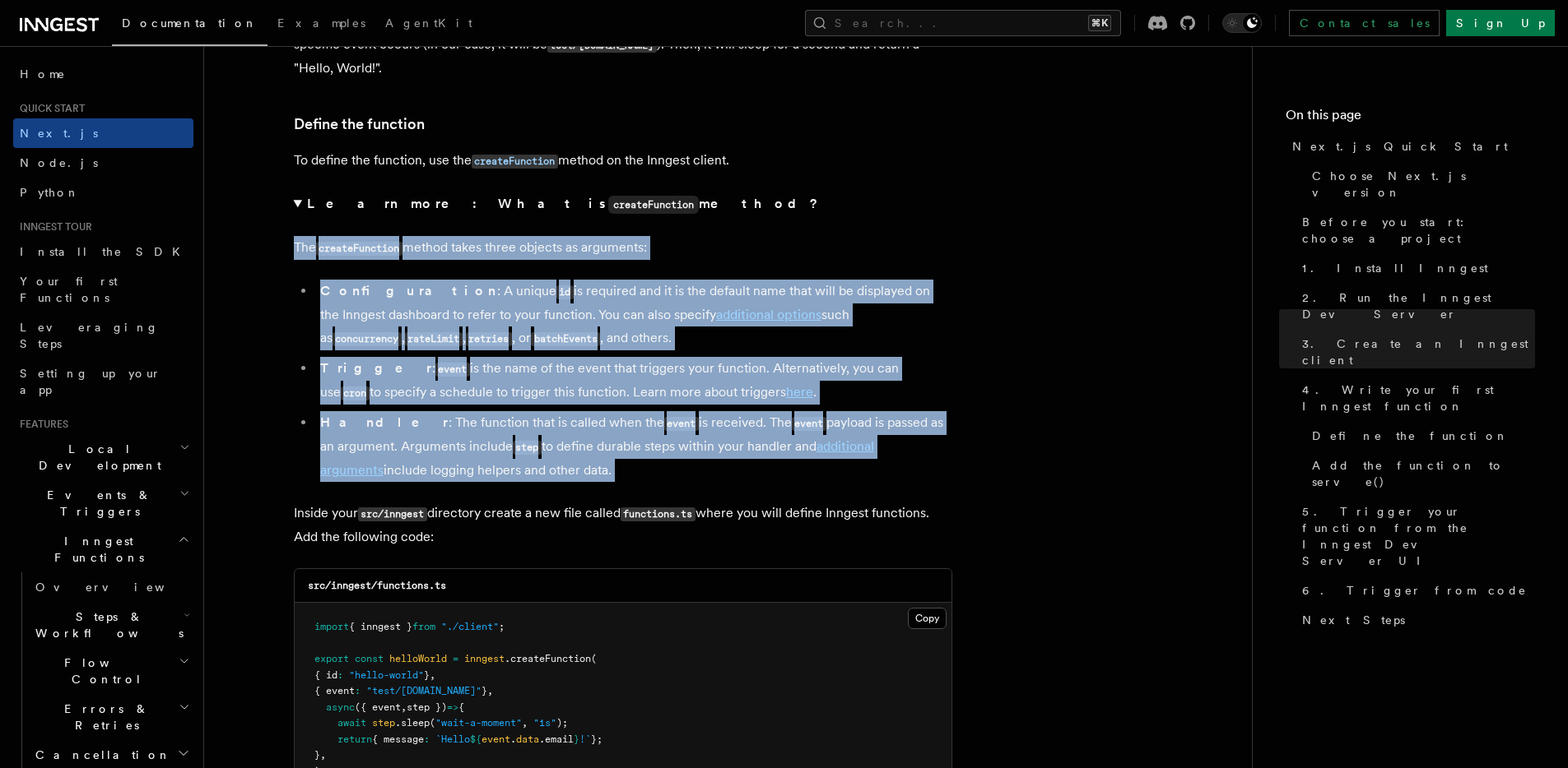
drag, startPoint x: 386, startPoint y: 249, endPoint x: 430, endPoint y: 447, distance: 202.8
click at [430, 447] on details "Learn more: What is createFunction method? The createFunction method takes thre…" at bounding box center [623, 337] width 659 height 290
click at [430, 447] on li "Handler : The function that is called when the event is received. The event pay…" at bounding box center [634, 446] width 637 height 71
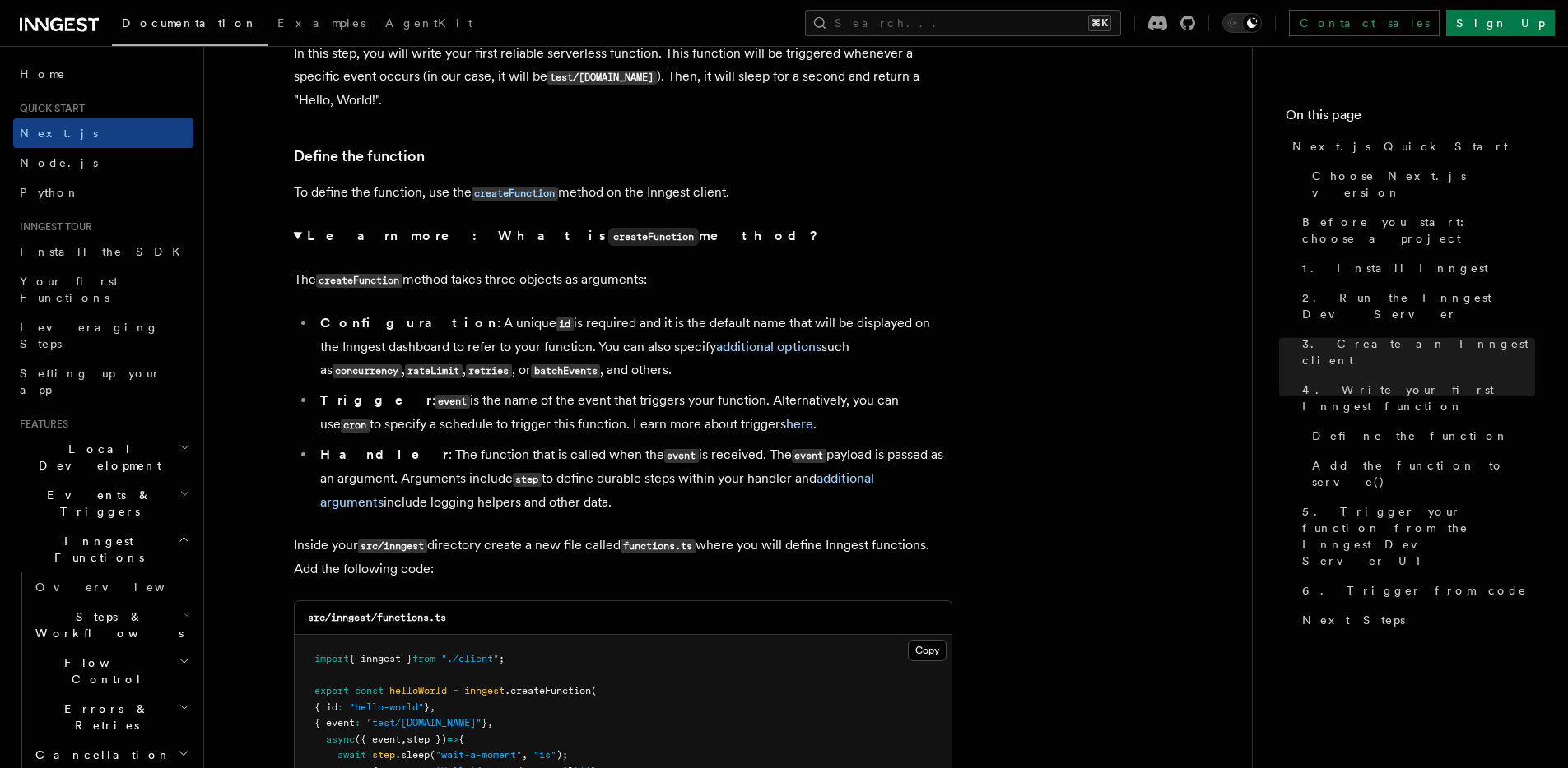
scroll to position [2692, 0]
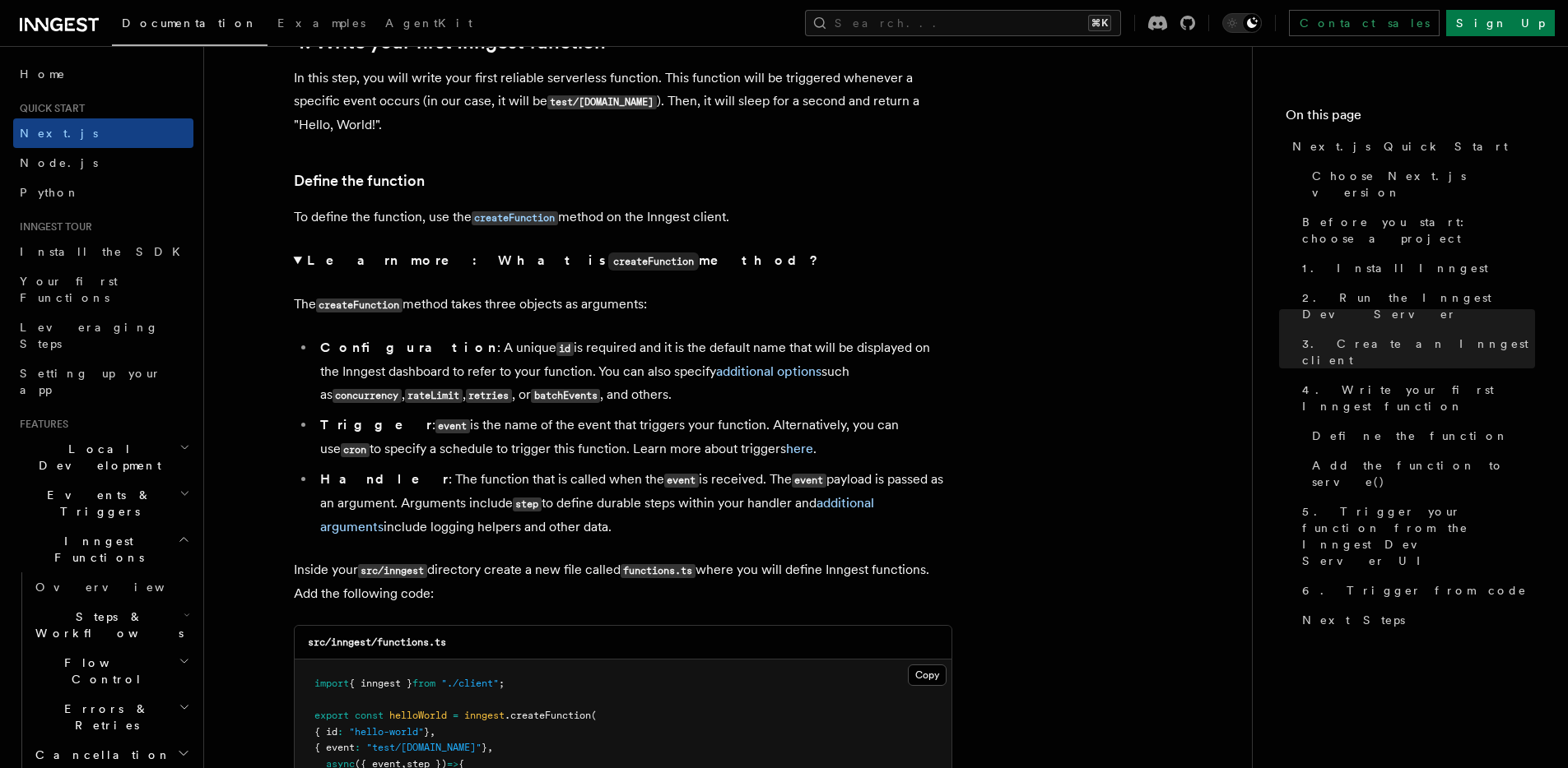
click at [332, 293] on p "The createFunction method takes three objects as arguments:" at bounding box center [623, 305] width 659 height 24
click at [332, 271] on summary "Learn more: What is createFunction method?" at bounding box center [623, 260] width 659 height 24
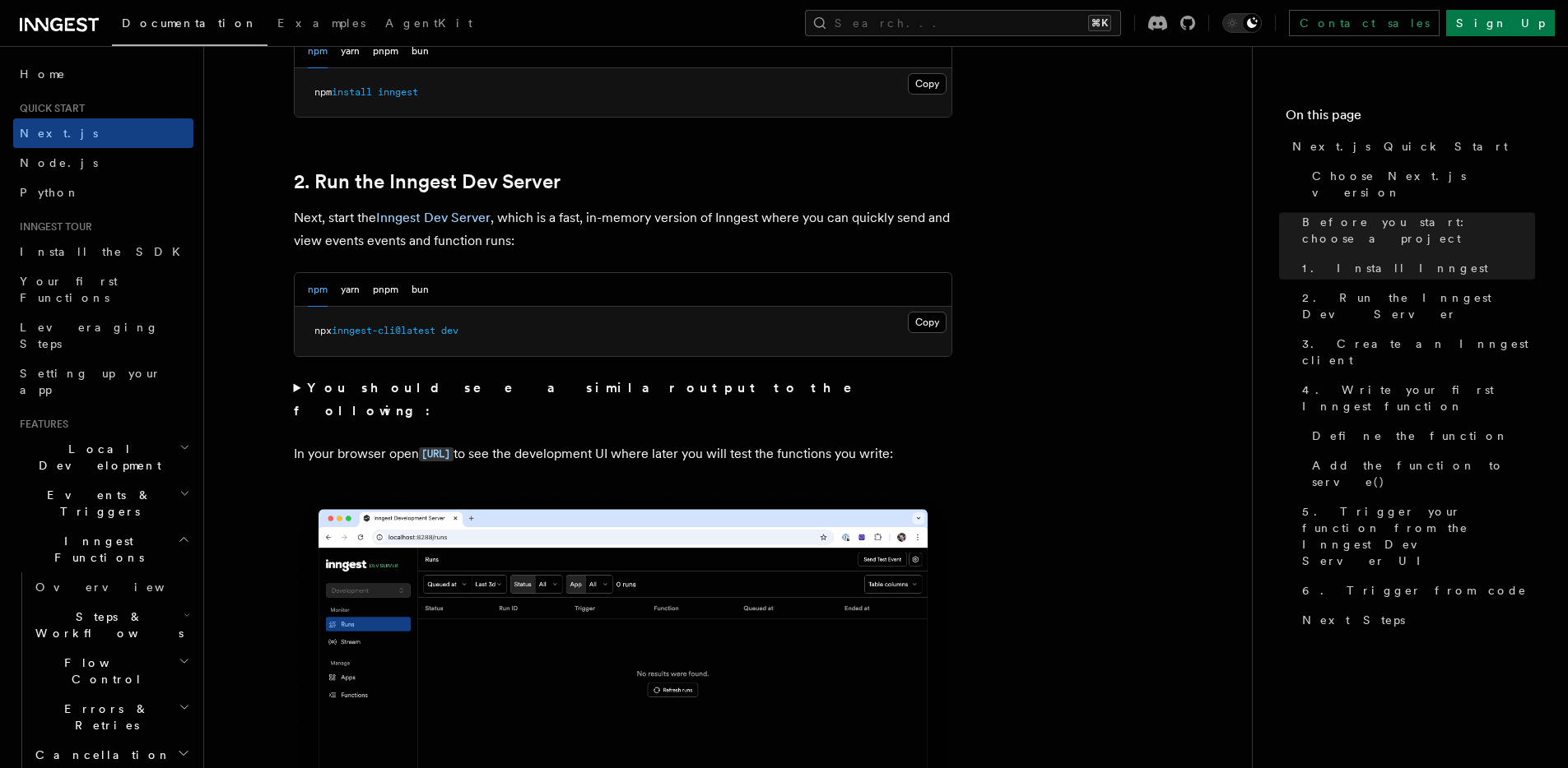
scroll to position [1131, 0]
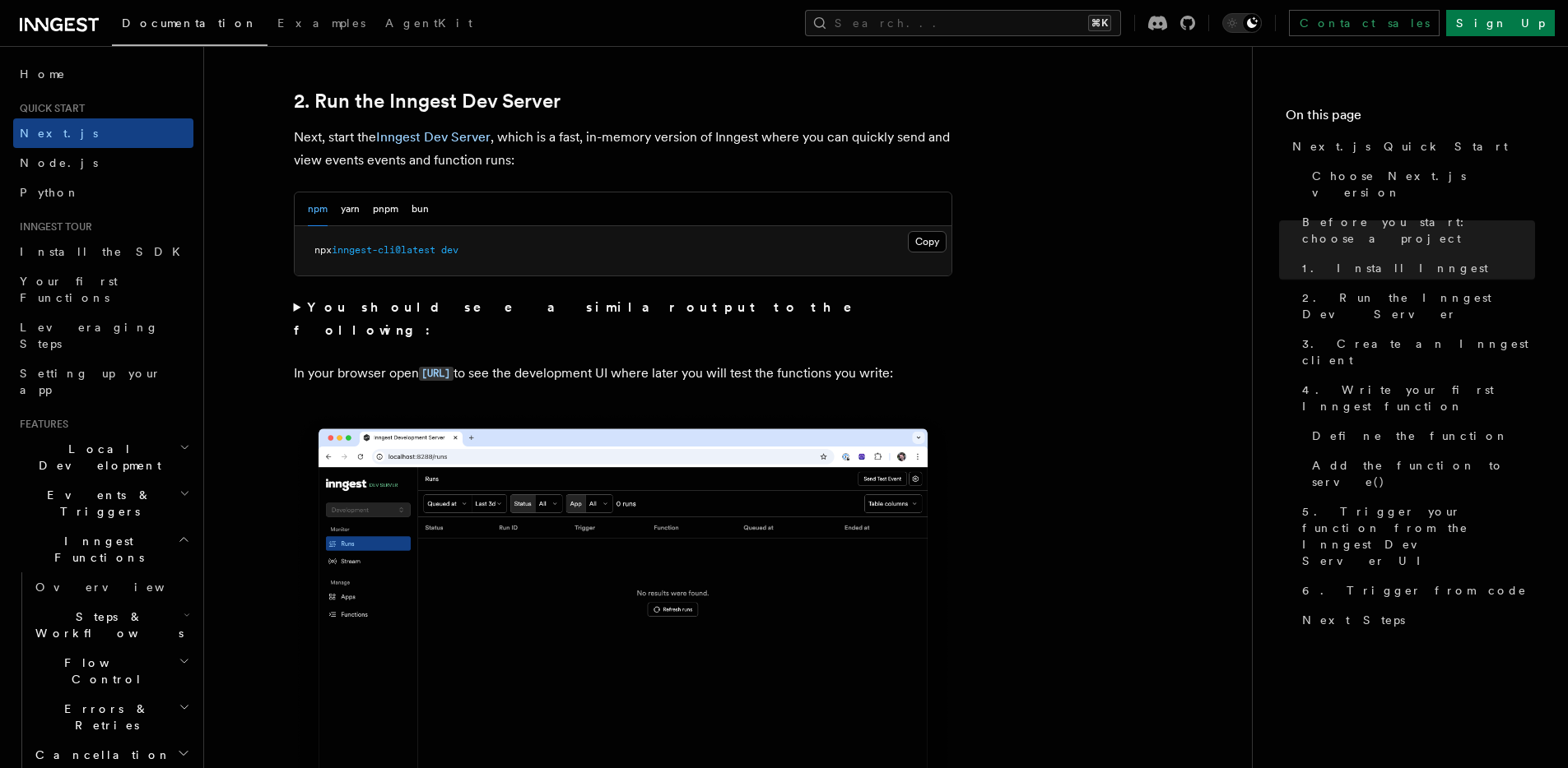
click at [398, 255] on span "inngest-cli@latest" at bounding box center [383, 250] width 104 height 12
copy div "npx inngest-cli@latest dev"
click at [433, 245] on span "inngest-cli@latest" at bounding box center [383, 250] width 104 height 12
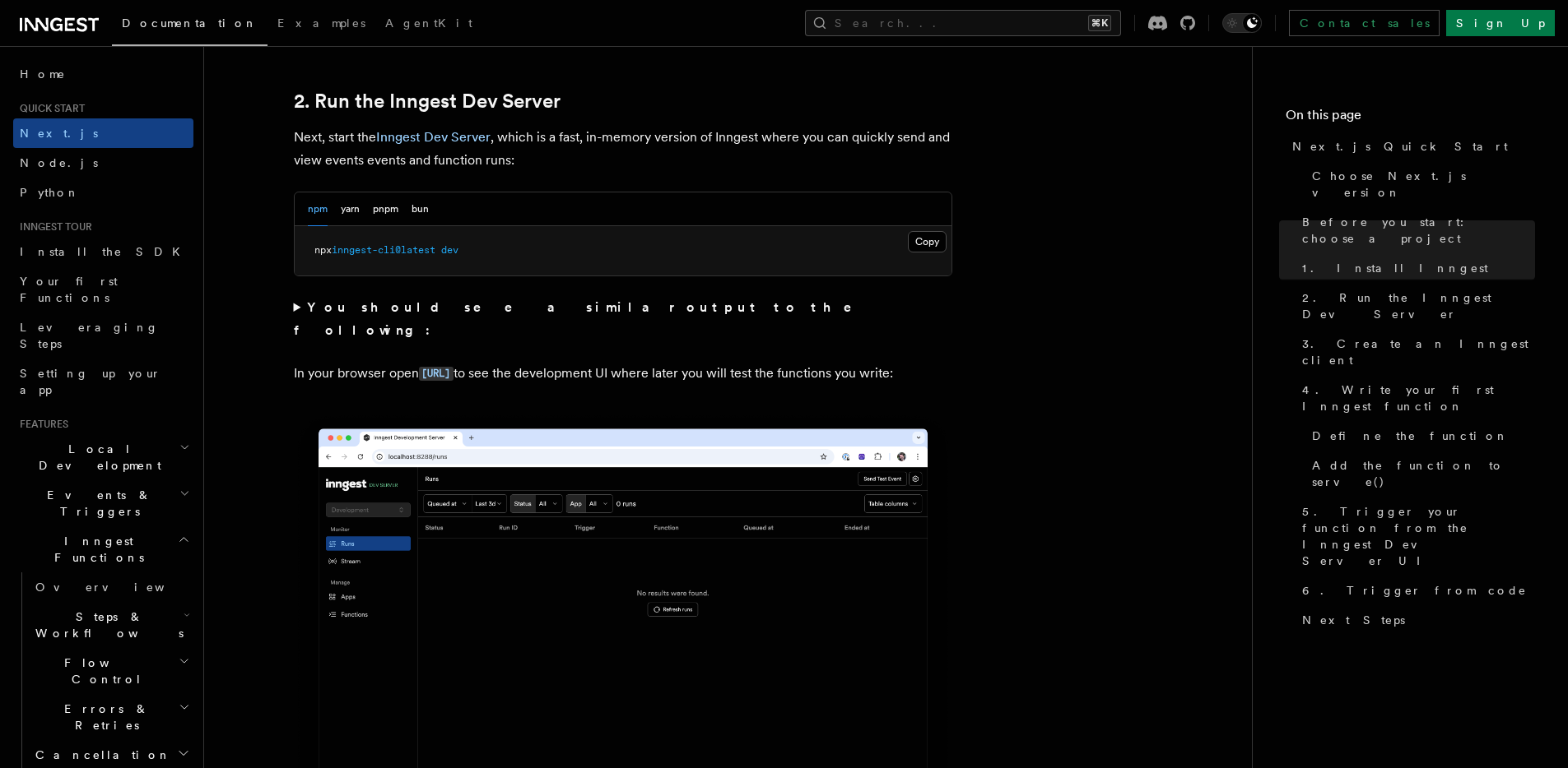
click at [539, 364] on p "In your browser open [URL] to see the development UI where later you will test …" at bounding box center [623, 374] width 659 height 24
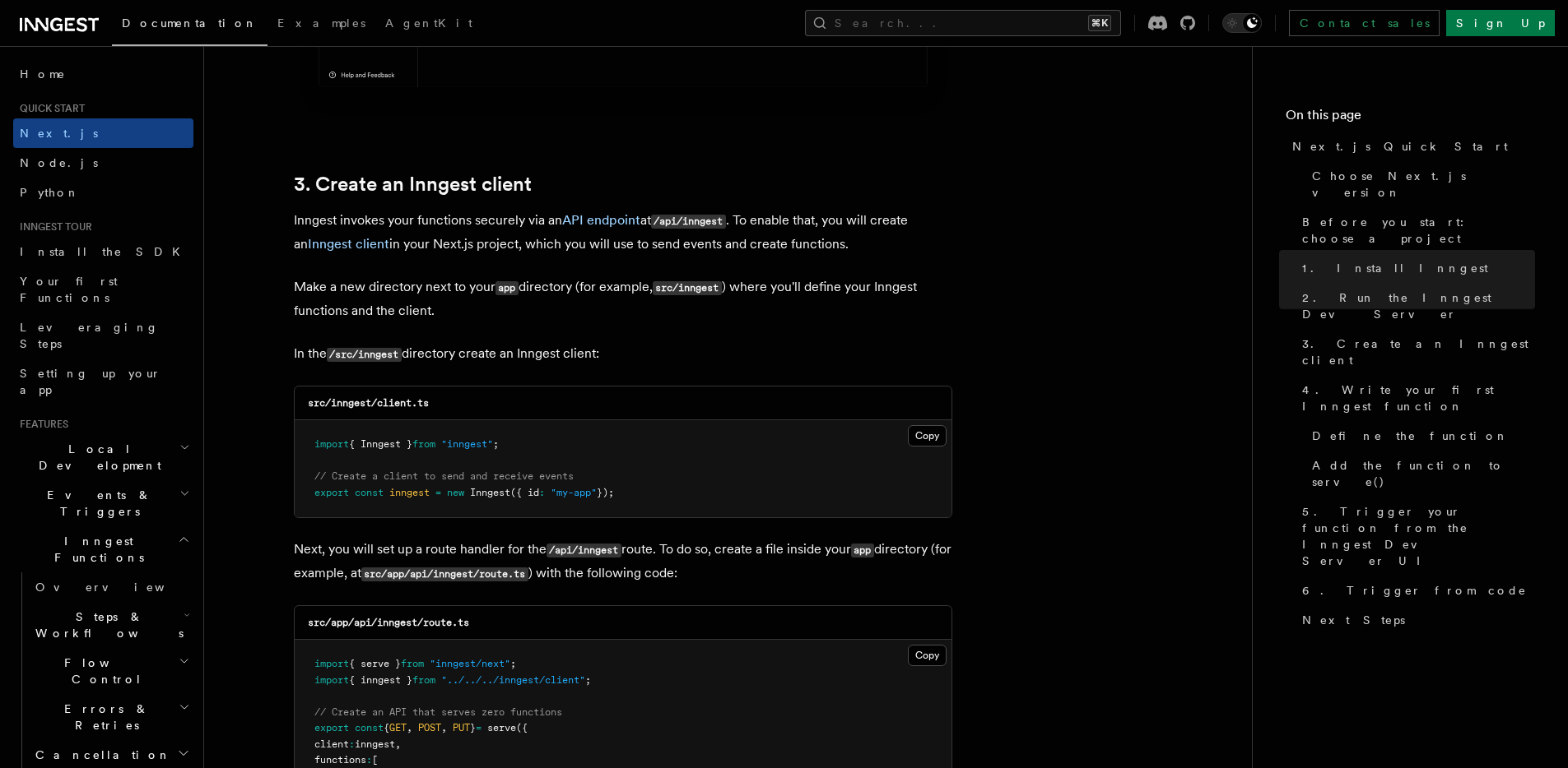
scroll to position [1837, 0]
click at [369, 440] on span "{ Inngest }" at bounding box center [381, 443] width 64 height 12
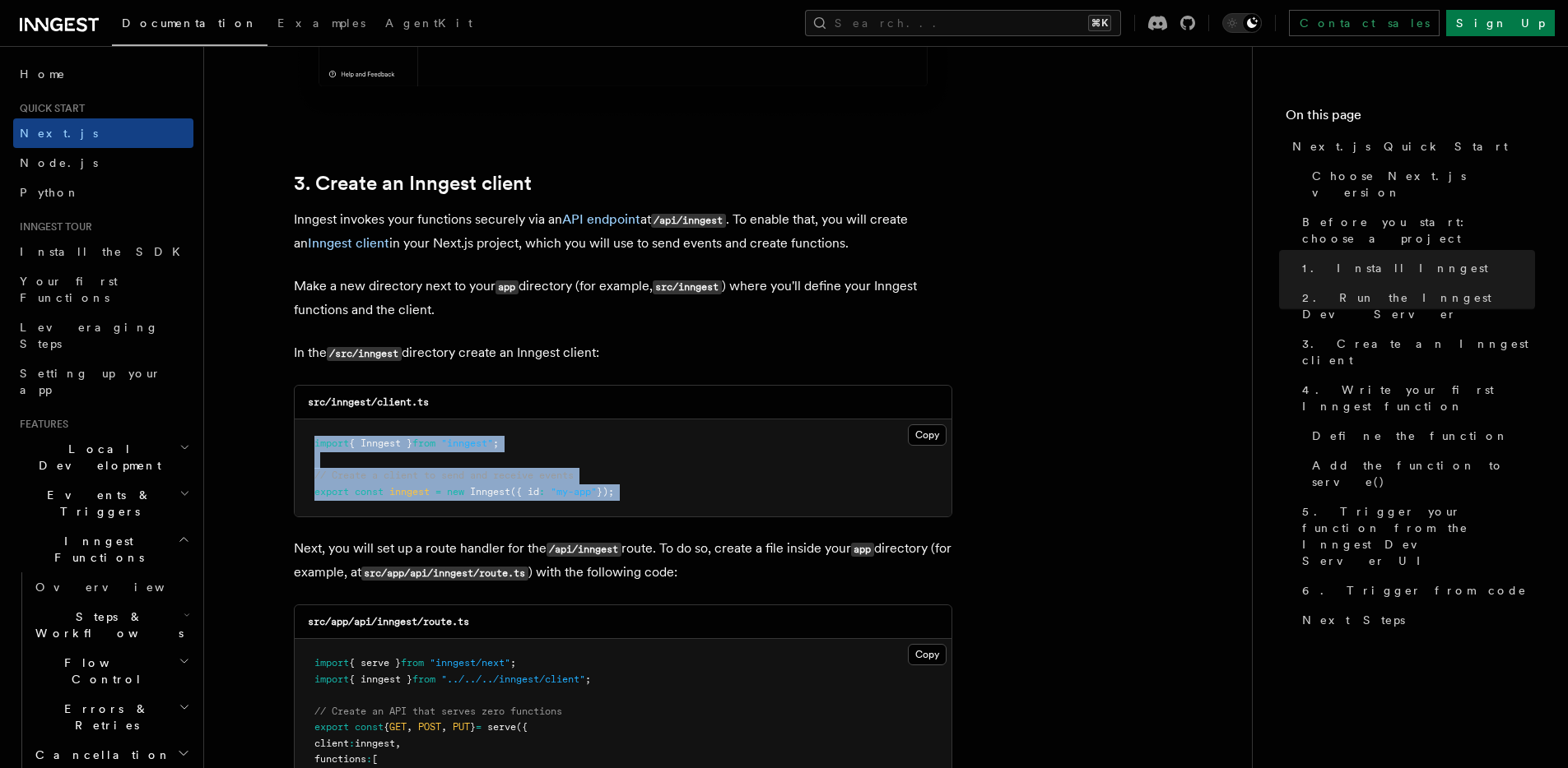
drag, startPoint x: 369, startPoint y: 439, endPoint x: 394, endPoint y: 507, distance: 72.4
click at [396, 508] on pre "import { Inngest } from "inngest" ; // Create a client to send and receive even…" at bounding box center [622, 469] width 657 height 97
copy code "import { Inngest } from "inngest" ; // Create a client to send and receive even…"
click at [416, 509] on pre "import { Inngest } from "inngest" ; // Create a client to send and receive even…" at bounding box center [622, 469] width 657 height 97
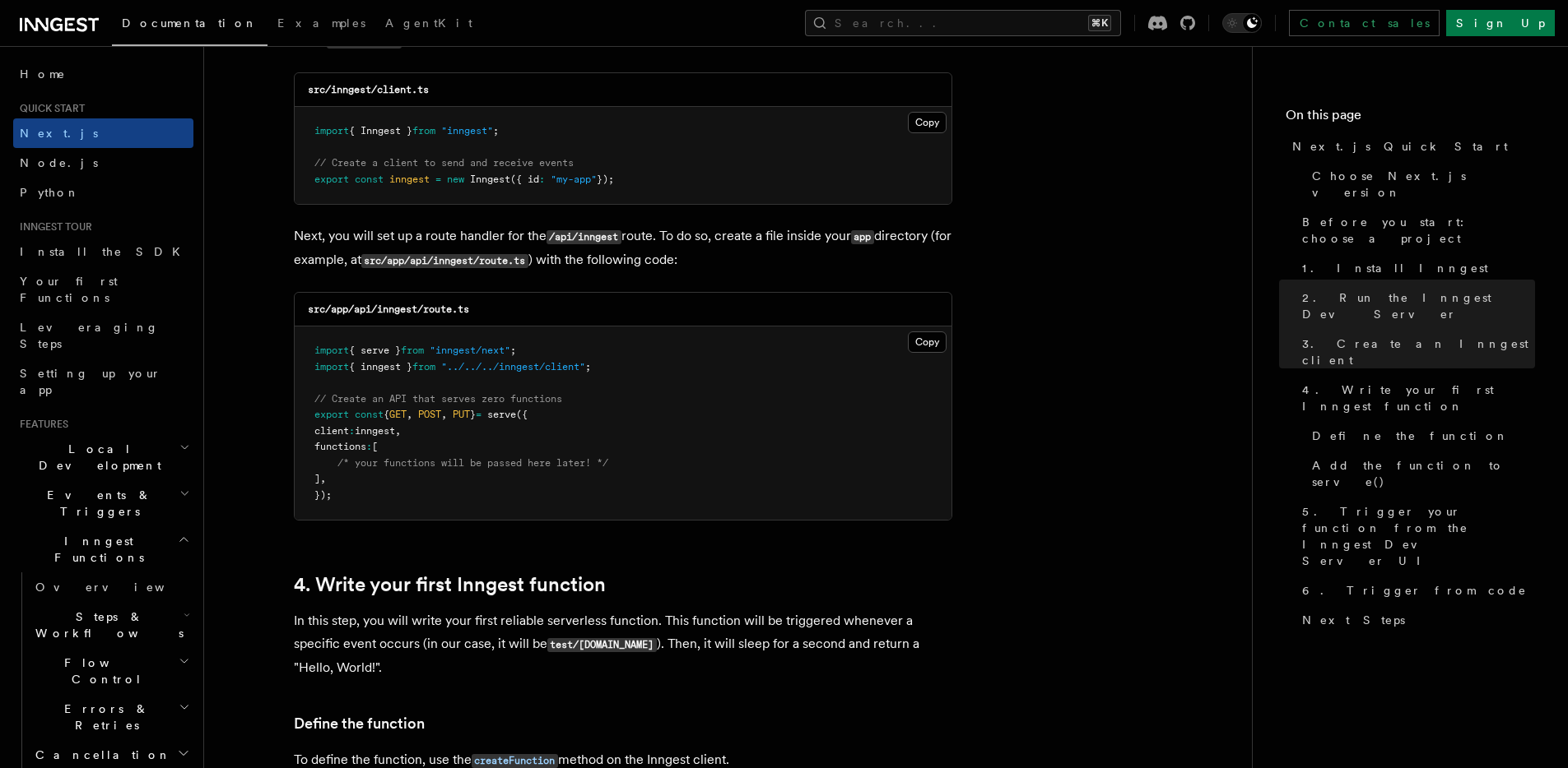
scroll to position [2141, 0]
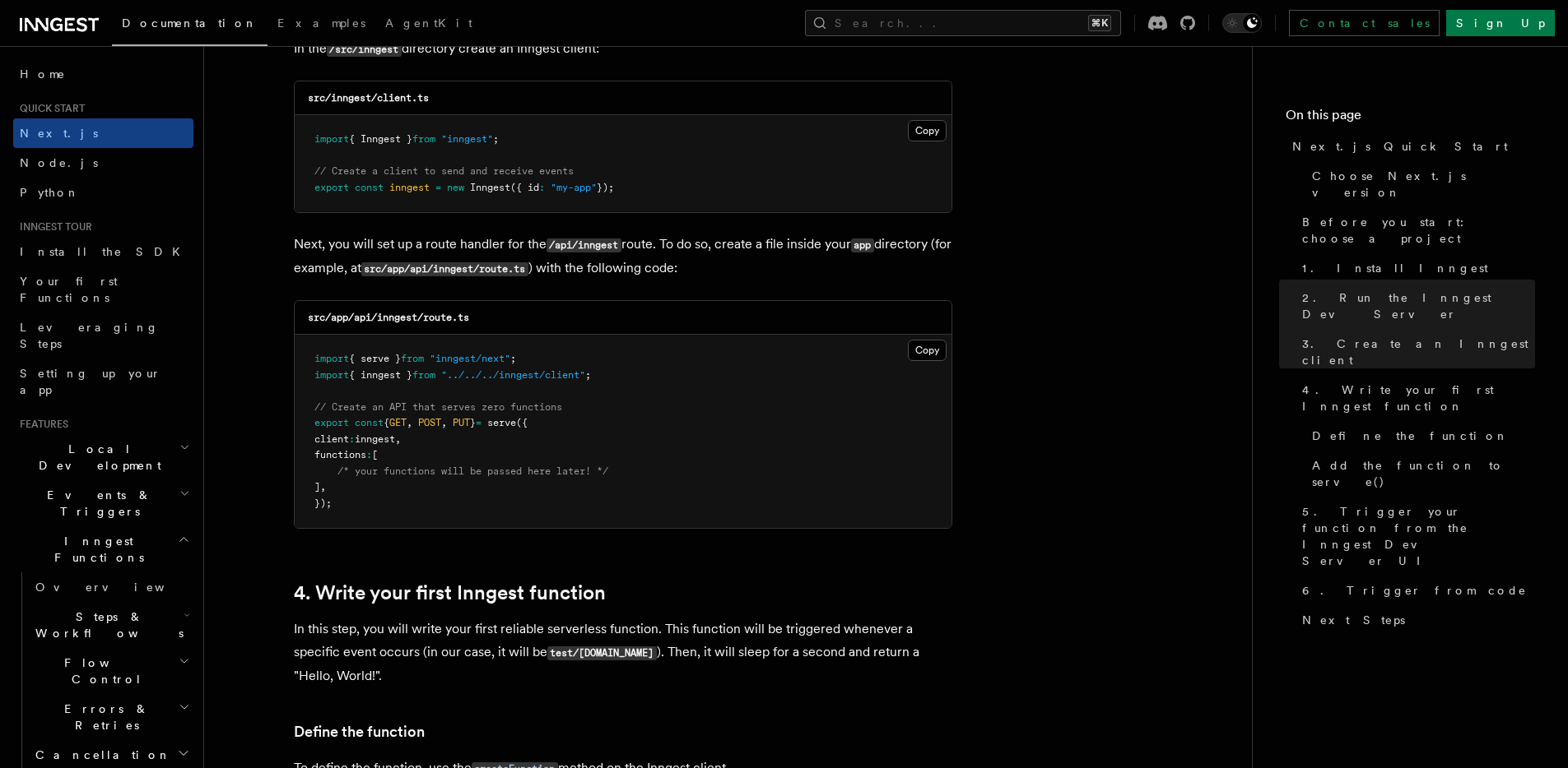
click at [391, 319] on code "src/app/api/inngest/route.ts" at bounding box center [388, 317] width 161 height 12
click at [414, 382] on pre "import { serve } from "inngest/next" ; import { inngest } from "../../../innges…" at bounding box center [622, 431] width 657 height 193
click at [364, 353] on span "{ serve }" at bounding box center [375, 358] width 52 height 12
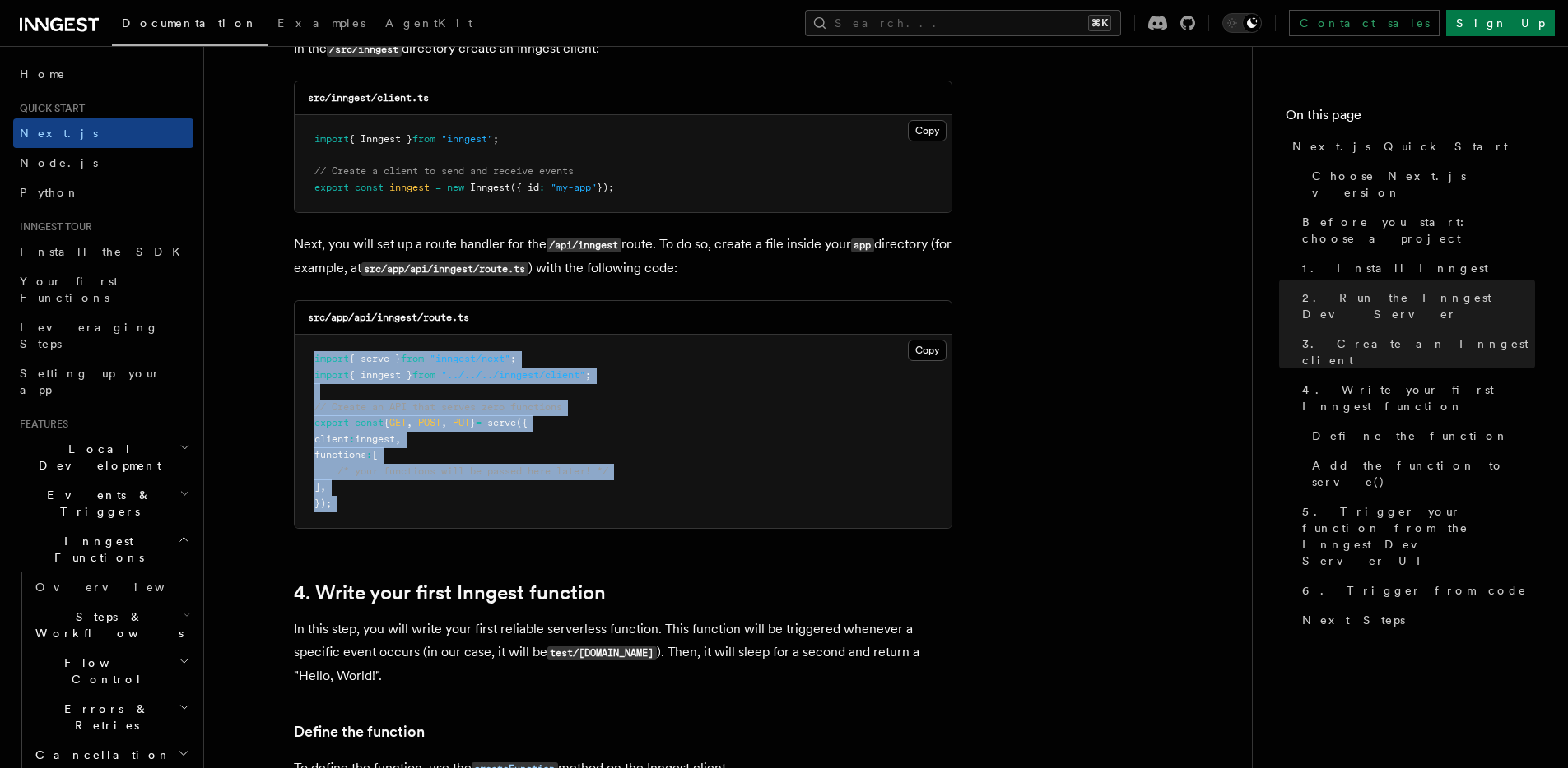
drag, startPoint x: 364, startPoint y: 353, endPoint x: 364, endPoint y: 513, distance: 160.0
click at [365, 513] on pre "import { serve } from "inngest/next" ; import { inngest } from "../../../innges…" at bounding box center [622, 431] width 657 height 193
copy article "import { serve } from "inngest/next" ; import { inngest } from "../../../innges…"
click at [677, 476] on pre "import { serve } from "inngest/next" ; import { inngest } from "../../../innges…" at bounding box center [622, 431] width 657 height 193
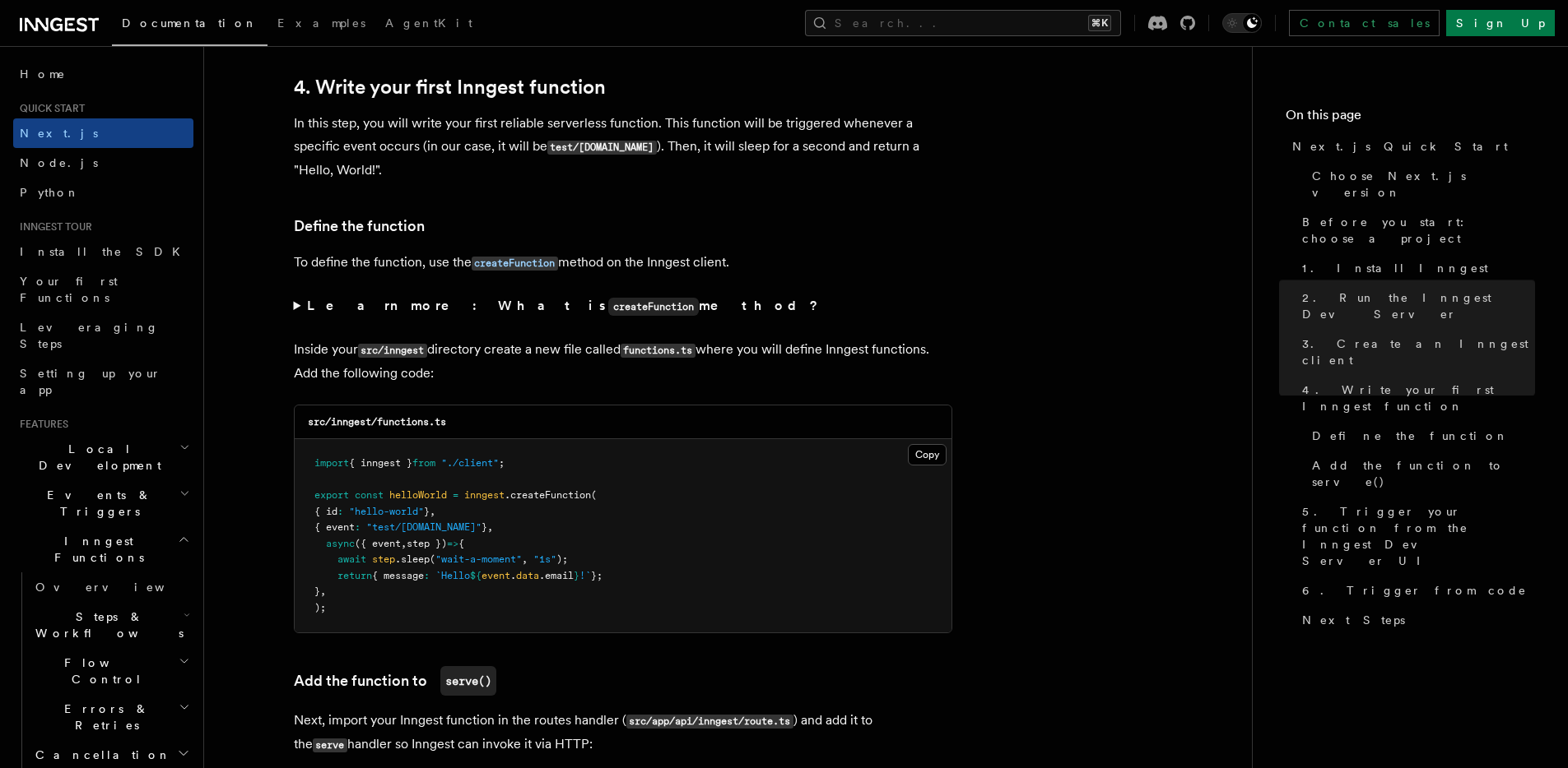
scroll to position [2696, 0]
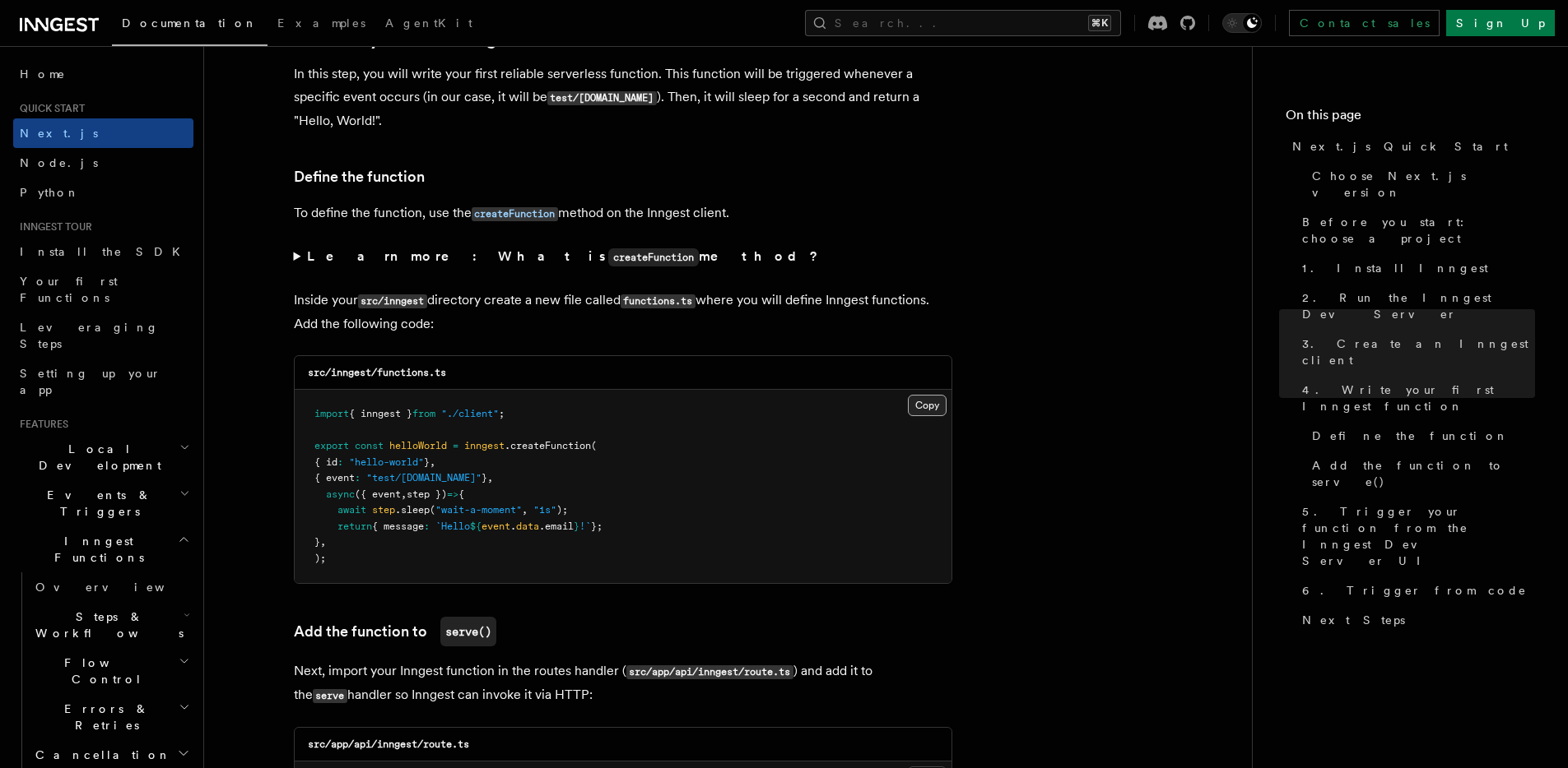
click at [925, 405] on button "Copy Copied" at bounding box center [927, 406] width 39 height 21
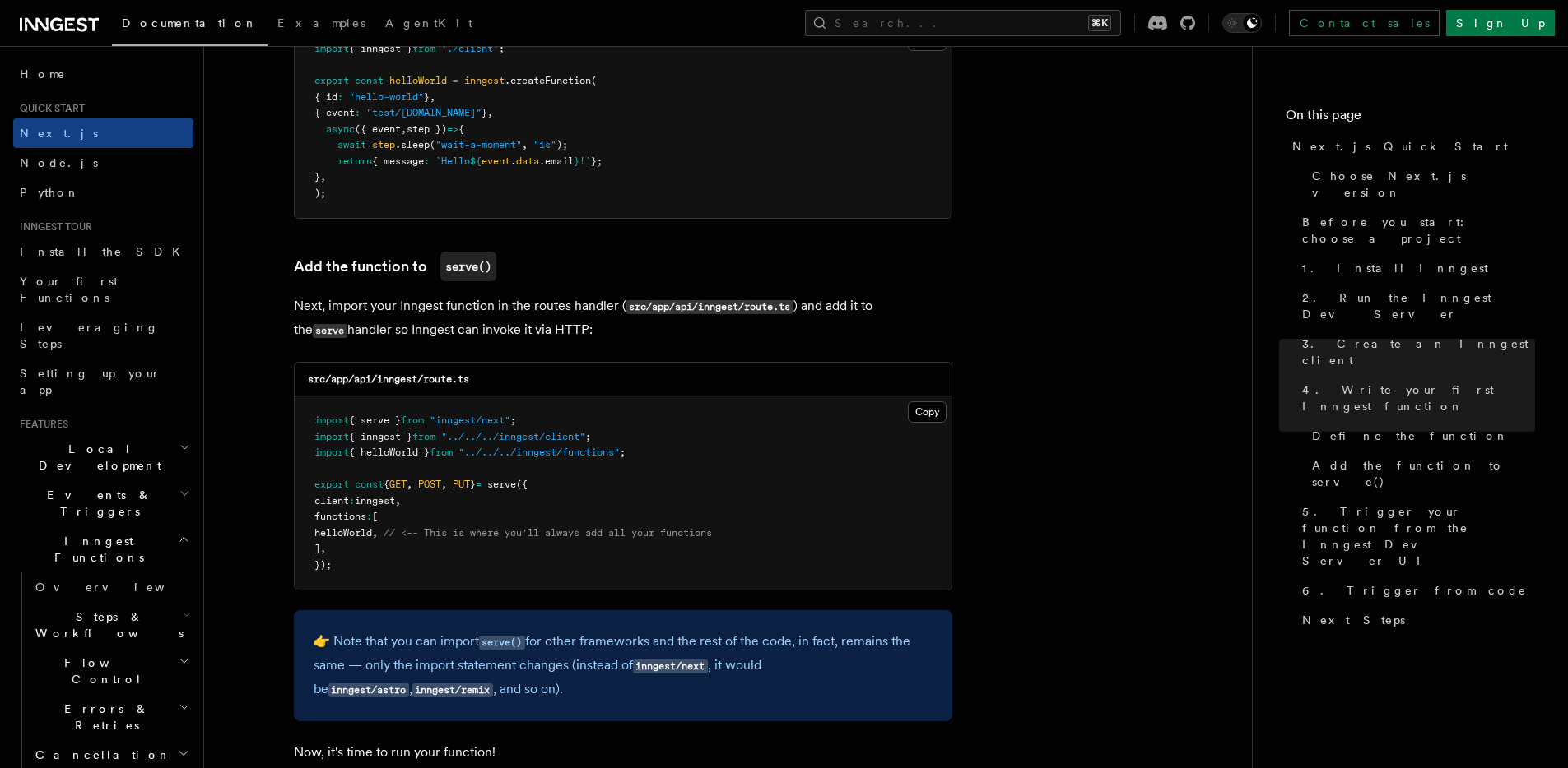
scroll to position [3046, 0]
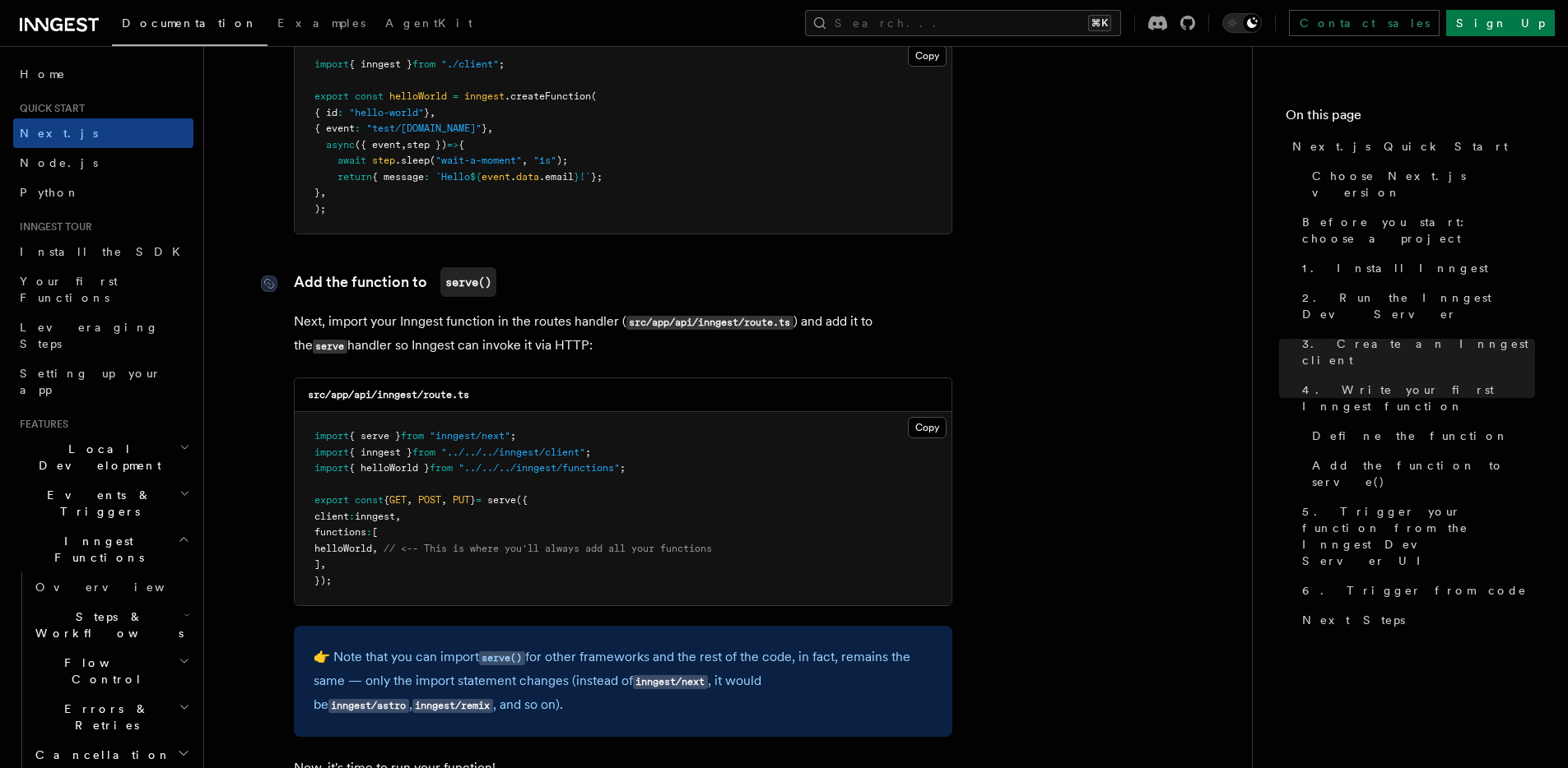
click at [482, 285] on code "serve()" at bounding box center [468, 282] width 56 height 29
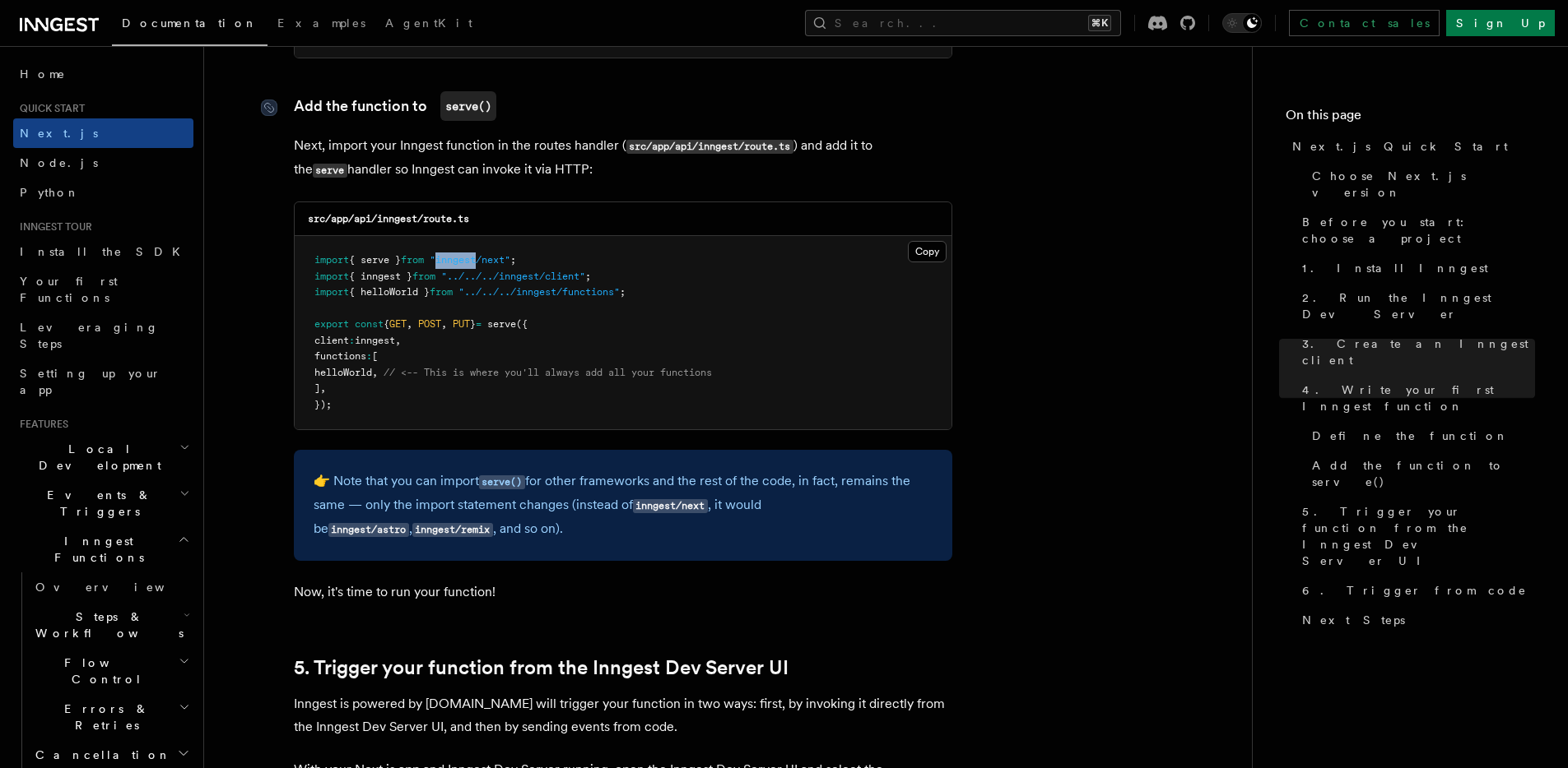
click at [482, 285] on pre "import { serve } from "inngest/next" ; import { inngest } from "../../../innges…" at bounding box center [622, 333] width 657 height 193
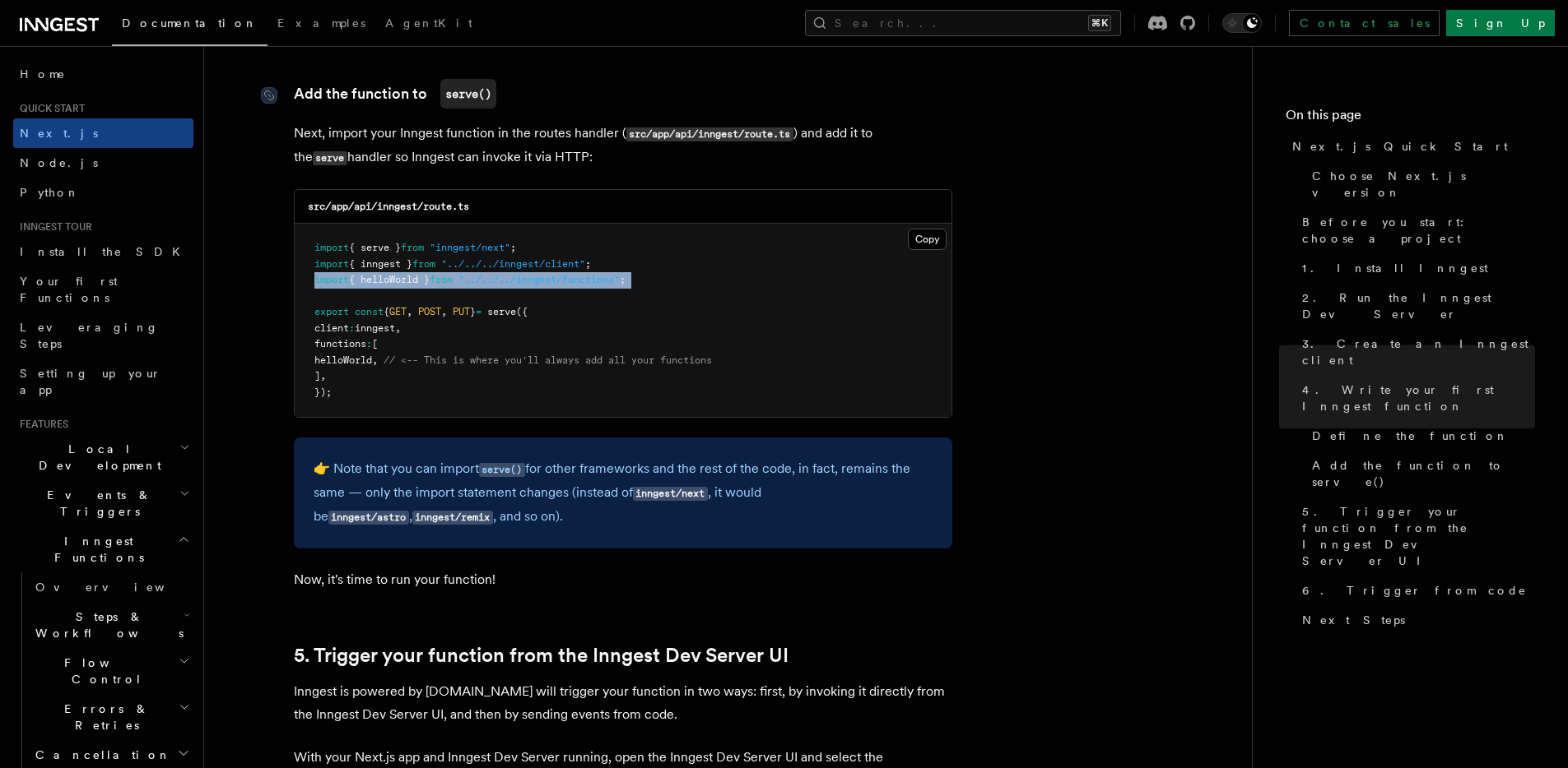
click at [482, 285] on pre "import { serve } from "inngest/next" ; import { inngest } from "../../../innges…" at bounding box center [622, 321] width 657 height 193
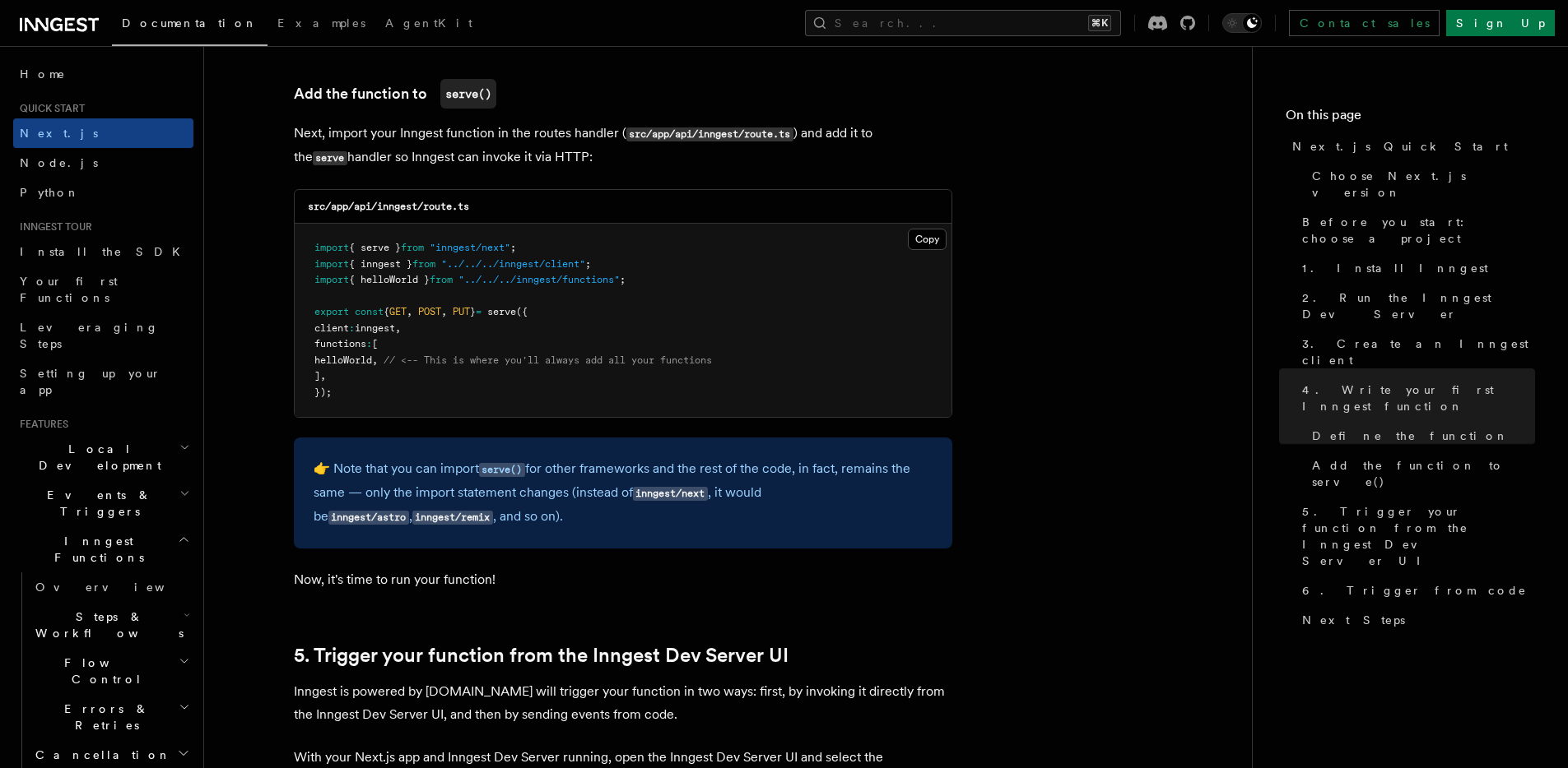
click at [454, 249] on span ""inngest/next"" at bounding box center [470, 247] width 81 height 12
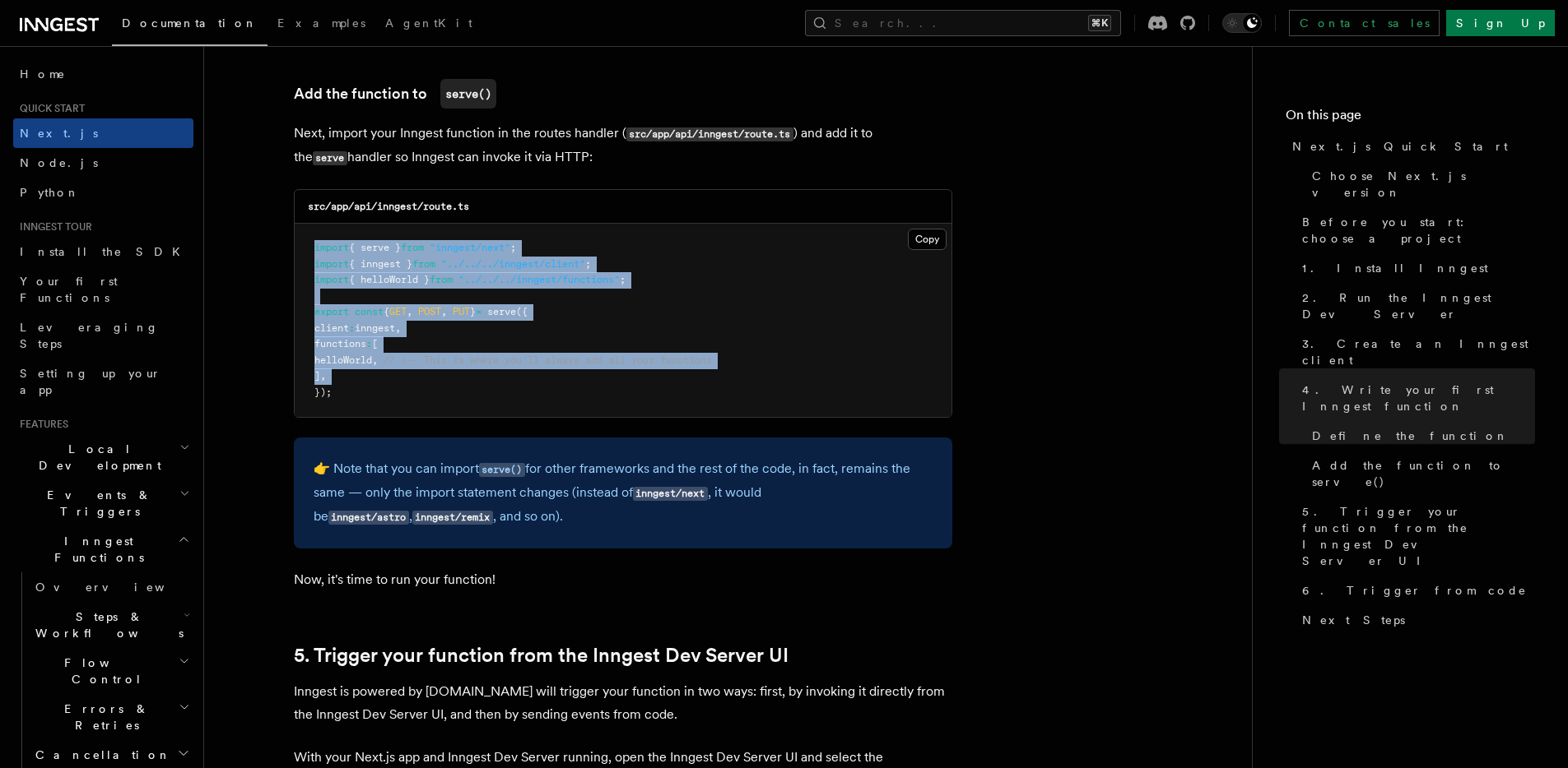
drag, startPoint x: 454, startPoint y: 249, endPoint x: 451, endPoint y: 372, distance: 123.0
click at [451, 372] on pre "import { serve } from "inngest/next" ; import { inngest } from "../../../innges…" at bounding box center [622, 321] width 657 height 193
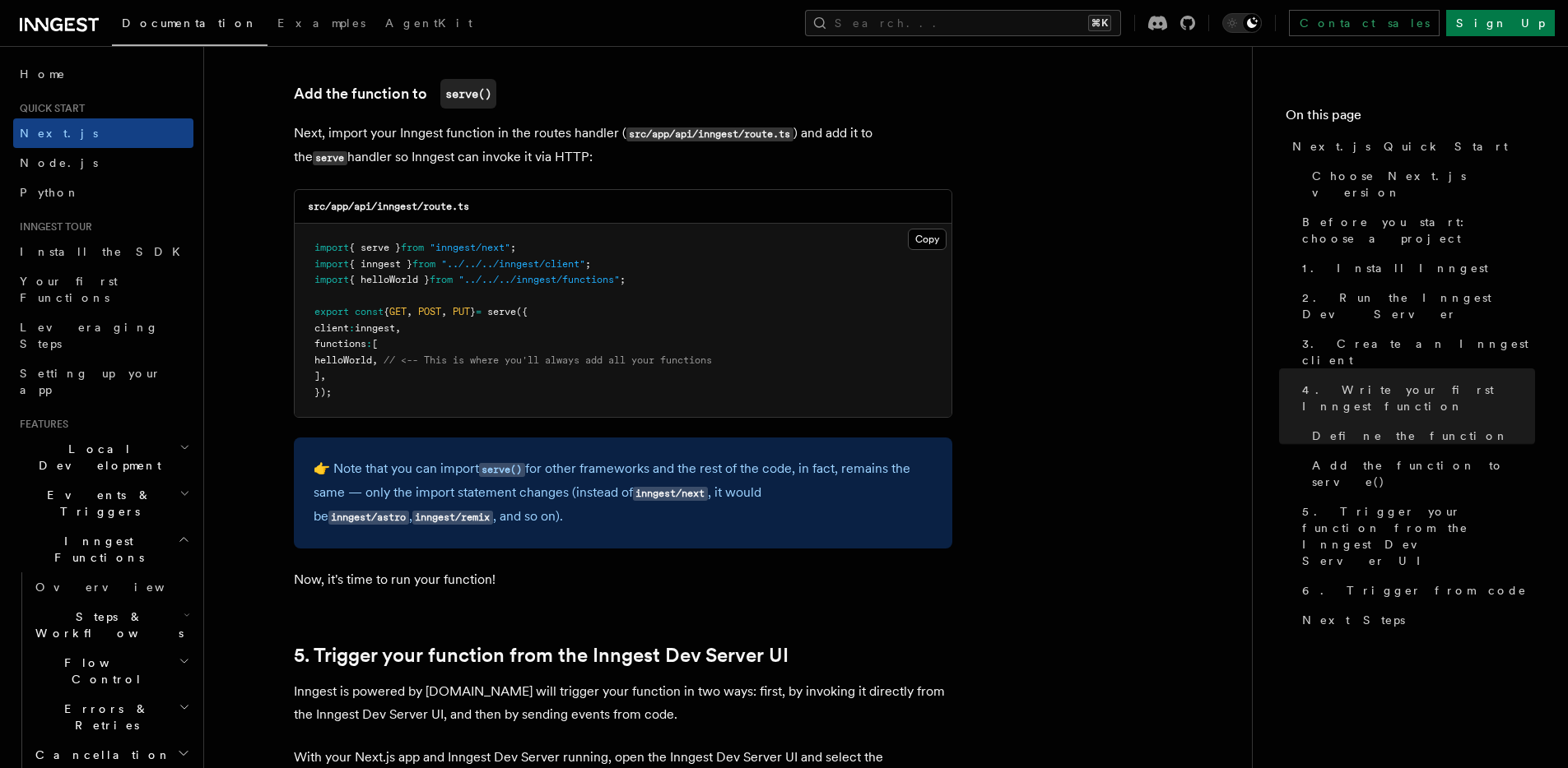
click at [352, 354] on span "helloWorld" at bounding box center [343, 360] width 58 height 12
drag, startPoint x: 352, startPoint y: 354, endPoint x: 352, endPoint y: 392, distance: 38.0
click at [352, 391] on pre "import { serve } from "inngest/next" ; import { inngest } from "../../../innges…" at bounding box center [622, 321] width 657 height 193
click at [352, 392] on pre "import { serve } from "inngest/next" ; import { inngest } from "../../../innges…" at bounding box center [622, 321] width 657 height 193
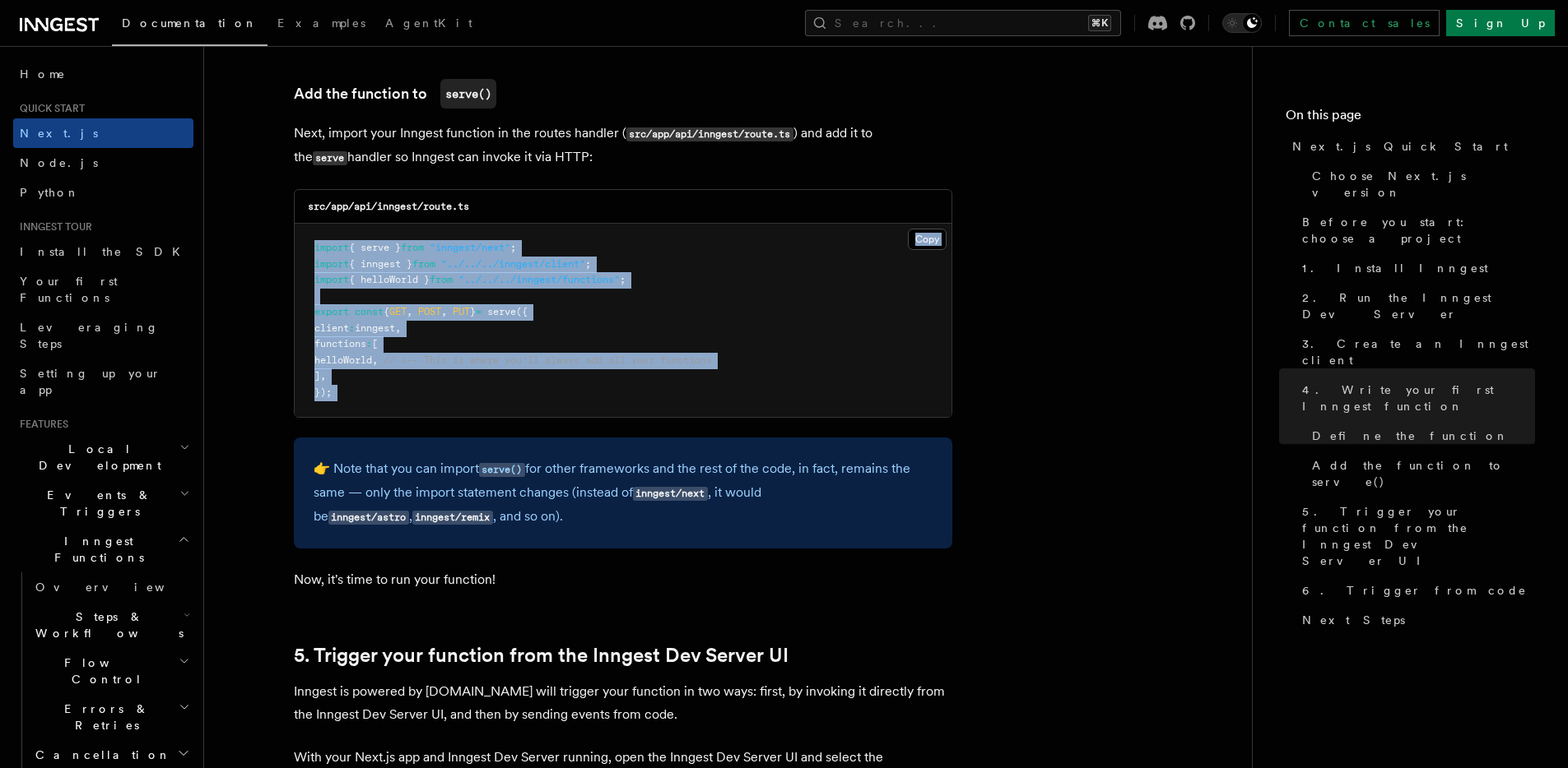
drag, startPoint x: 352, startPoint y: 392, endPoint x: 339, endPoint y: 220, distance: 172.5
click at [339, 219] on div "src/app/api/inngest/route.ts Copy Copied import { serve } from "inngest/next" ;…" at bounding box center [623, 304] width 659 height 229
click at [327, 250] on span "import" at bounding box center [332, 247] width 35 height 12
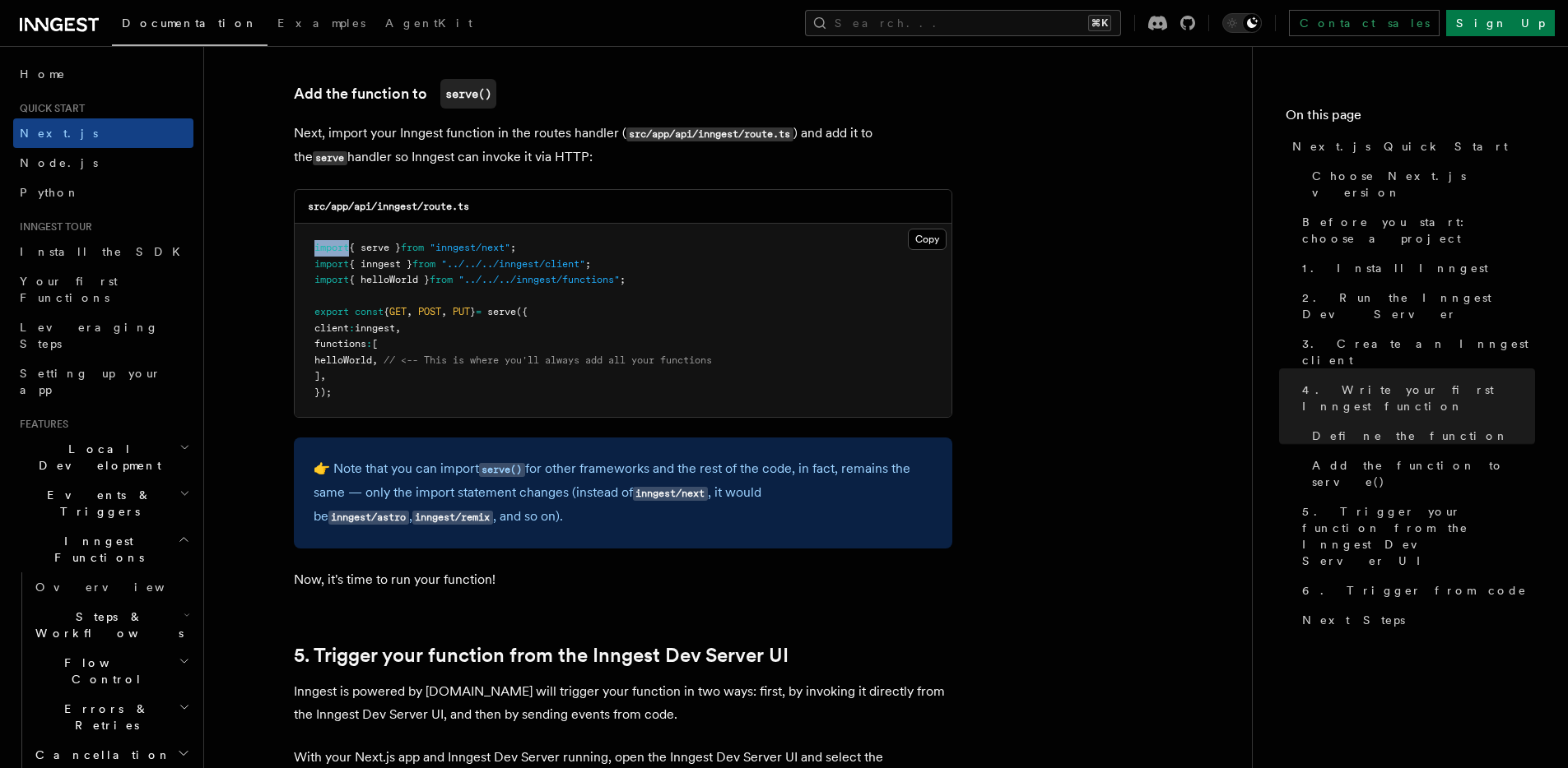
click at [327, 250] on span "import" at bounding box center [332, 247] width 35 height 12
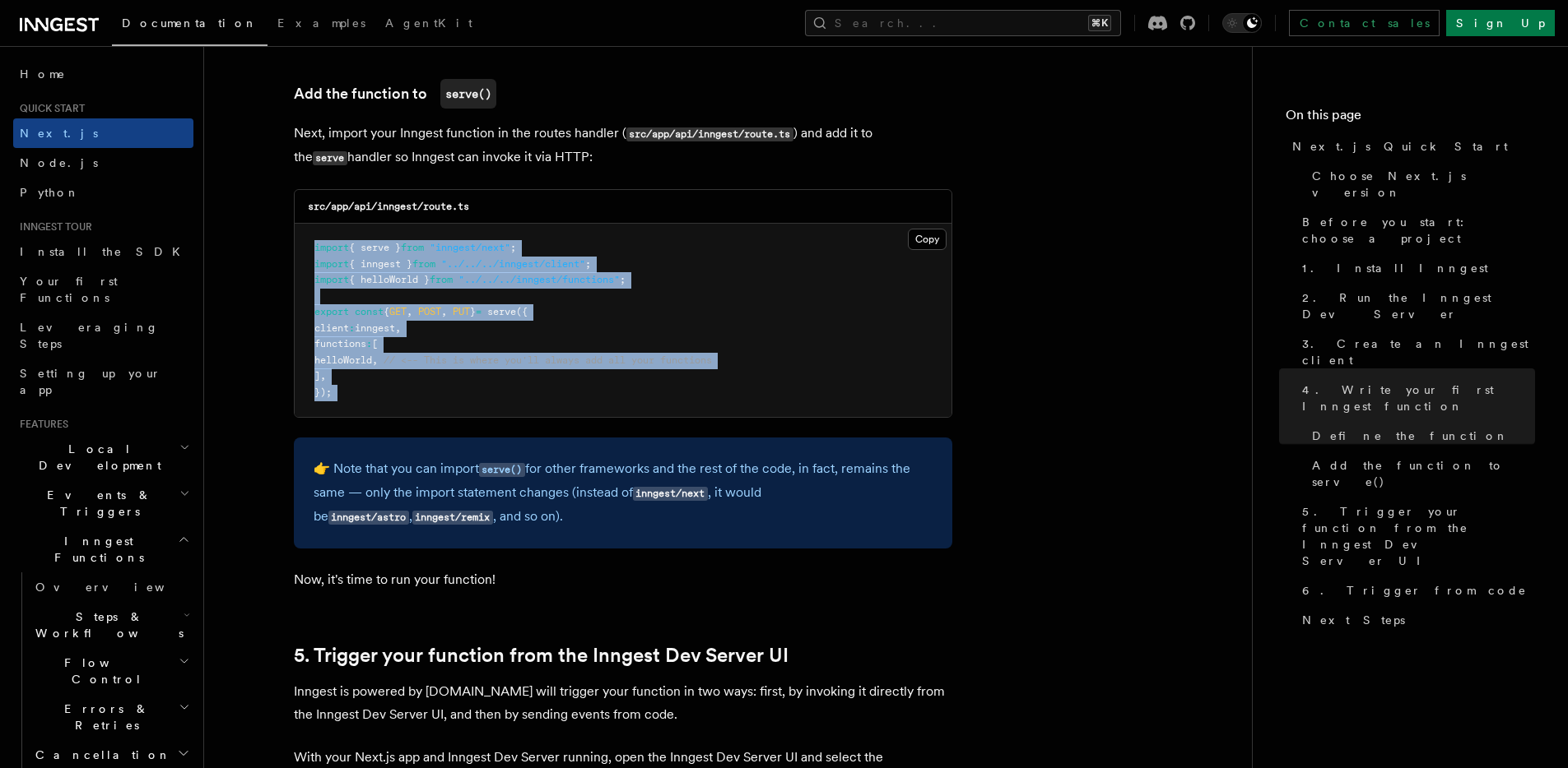
drag, startPoint x: 327, startPoint y: 250, endPoint x: 329, endPoint y: 394, distance: 144.0
click at [329, 394] on code "import { serve } from "inngest/next" ; import { inngest } from "../../../innges…" at bounding box center [513, 320] width 398 height 156
click at [329, 394] on span "});" at bounding box center [324, 392] width 18 height 12
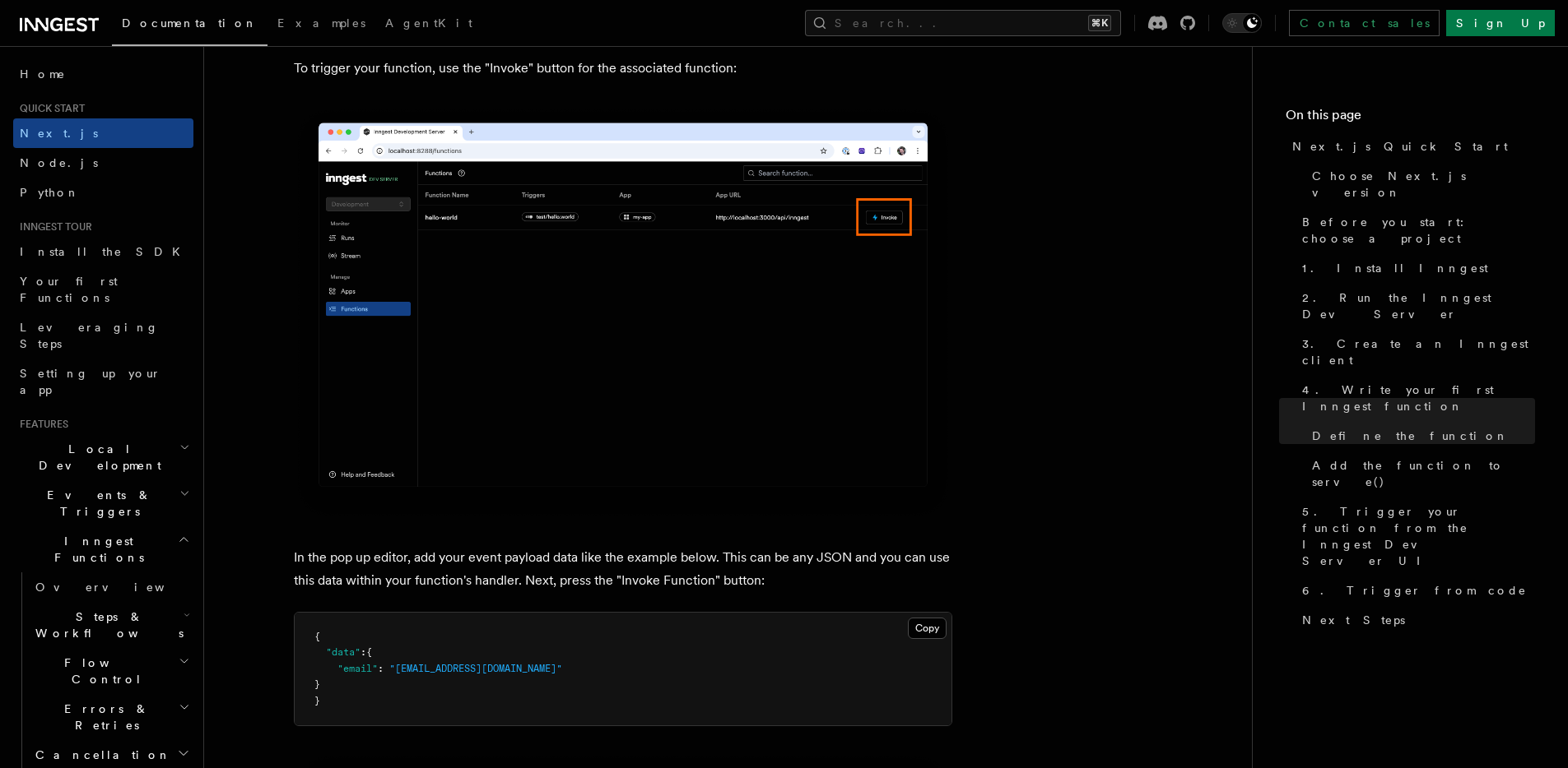
scroll to position [4458, 0]
